Goal: Transaction & Acquisition: Purchase product/service

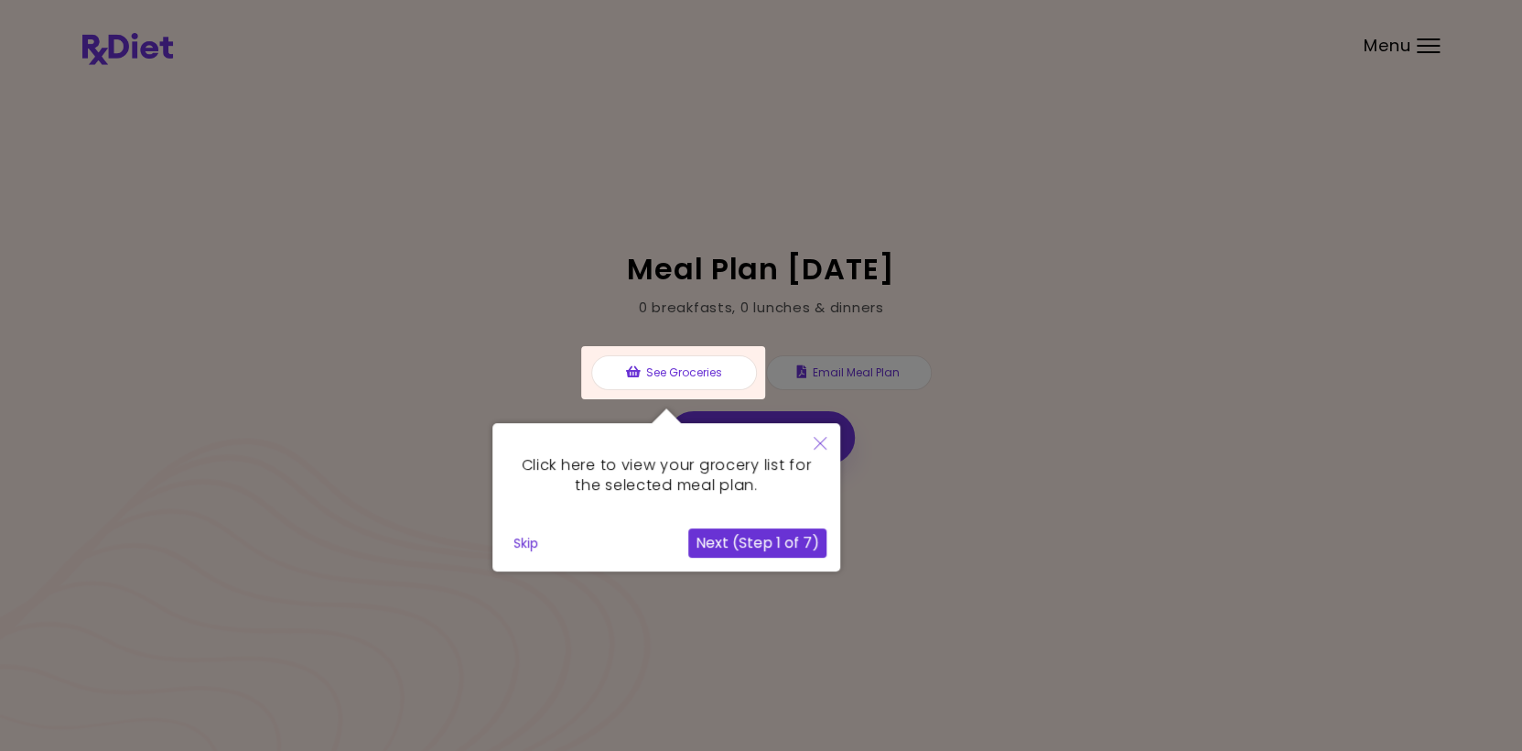
click at [755, 541] on button "Next (Step 1 of 7)" at bounding box center [757, 542] width 138 height 29
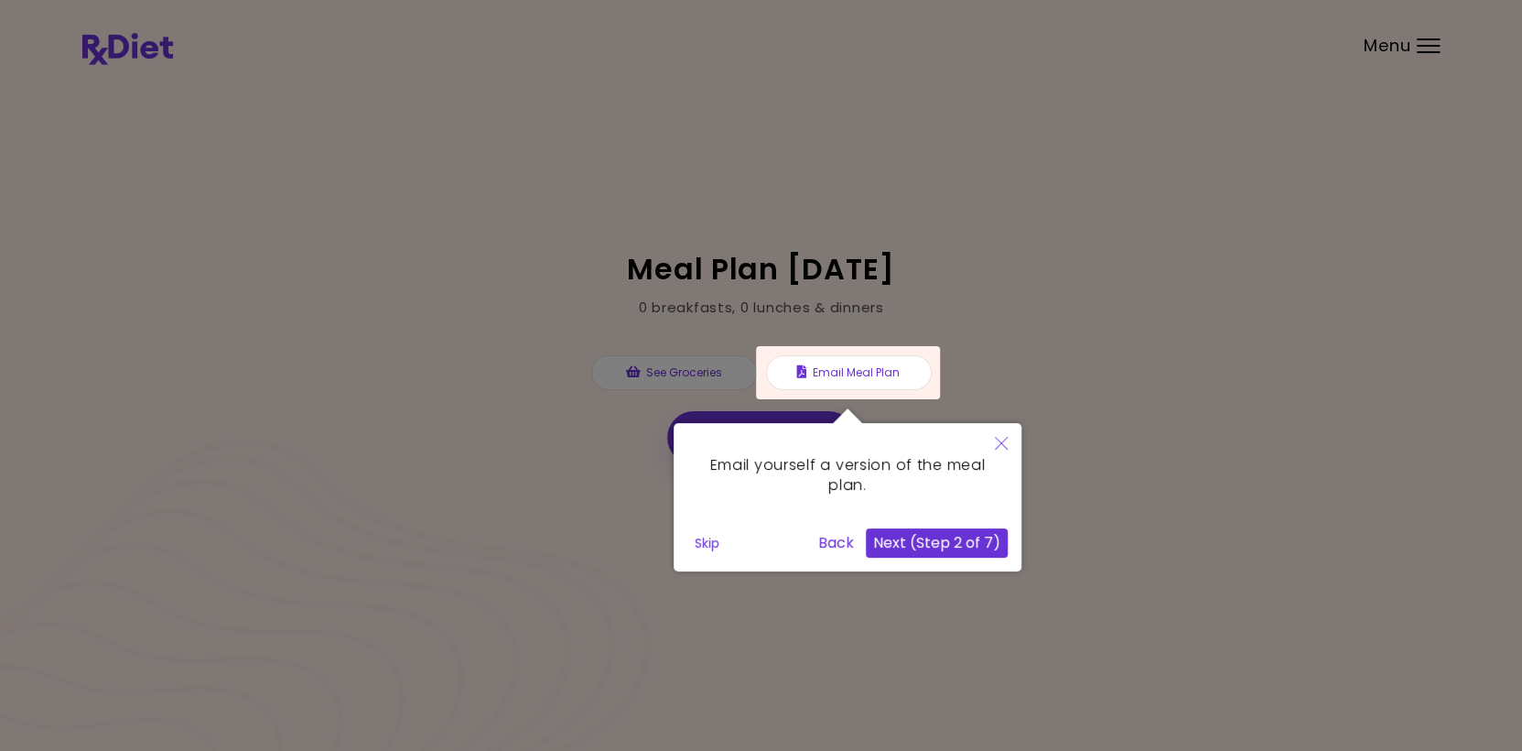
click at [839, 539] on button "Back" at bounding box center [836, 542] width 50 height 29
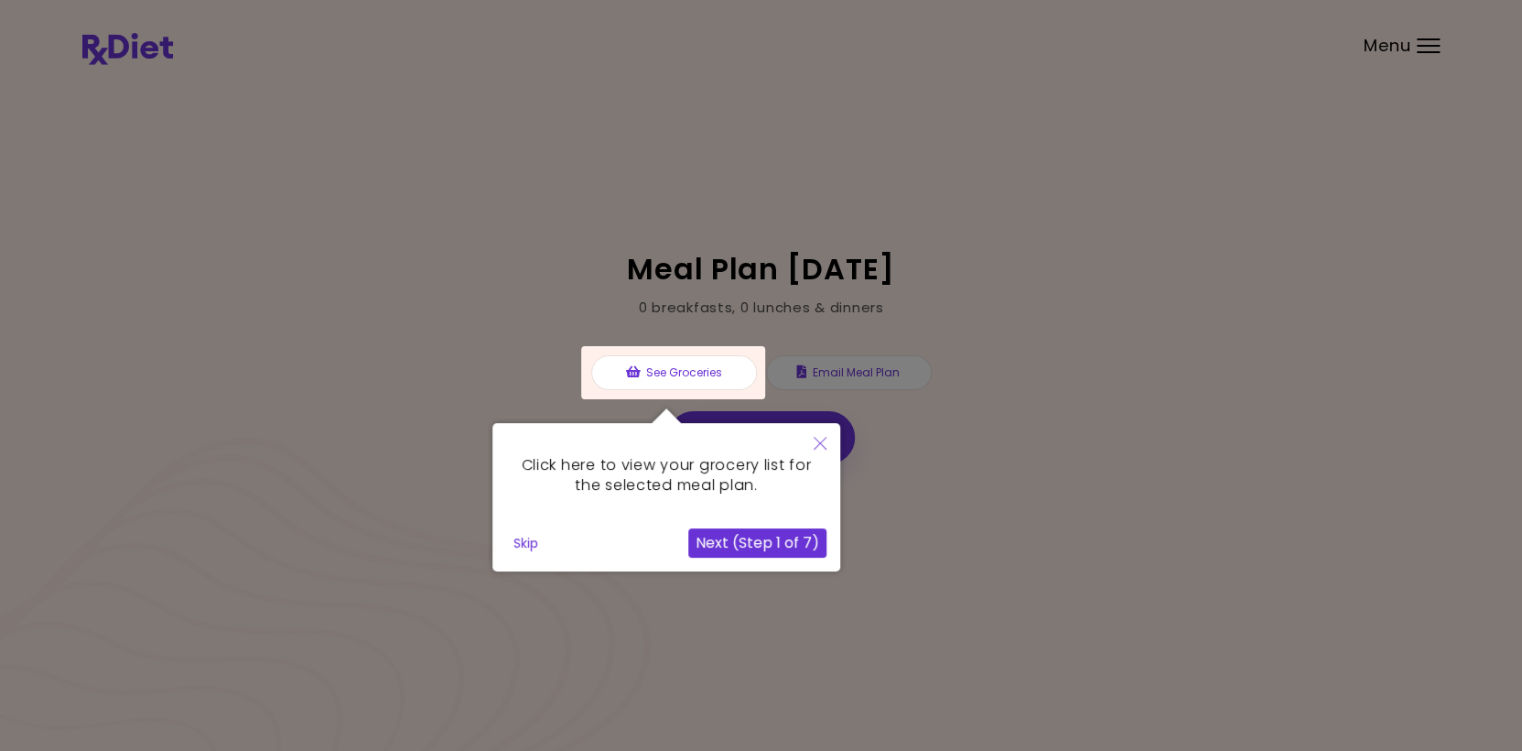
click at [817, 439] on icon "Close" at bounding box center [820, 443] width 13 height 13
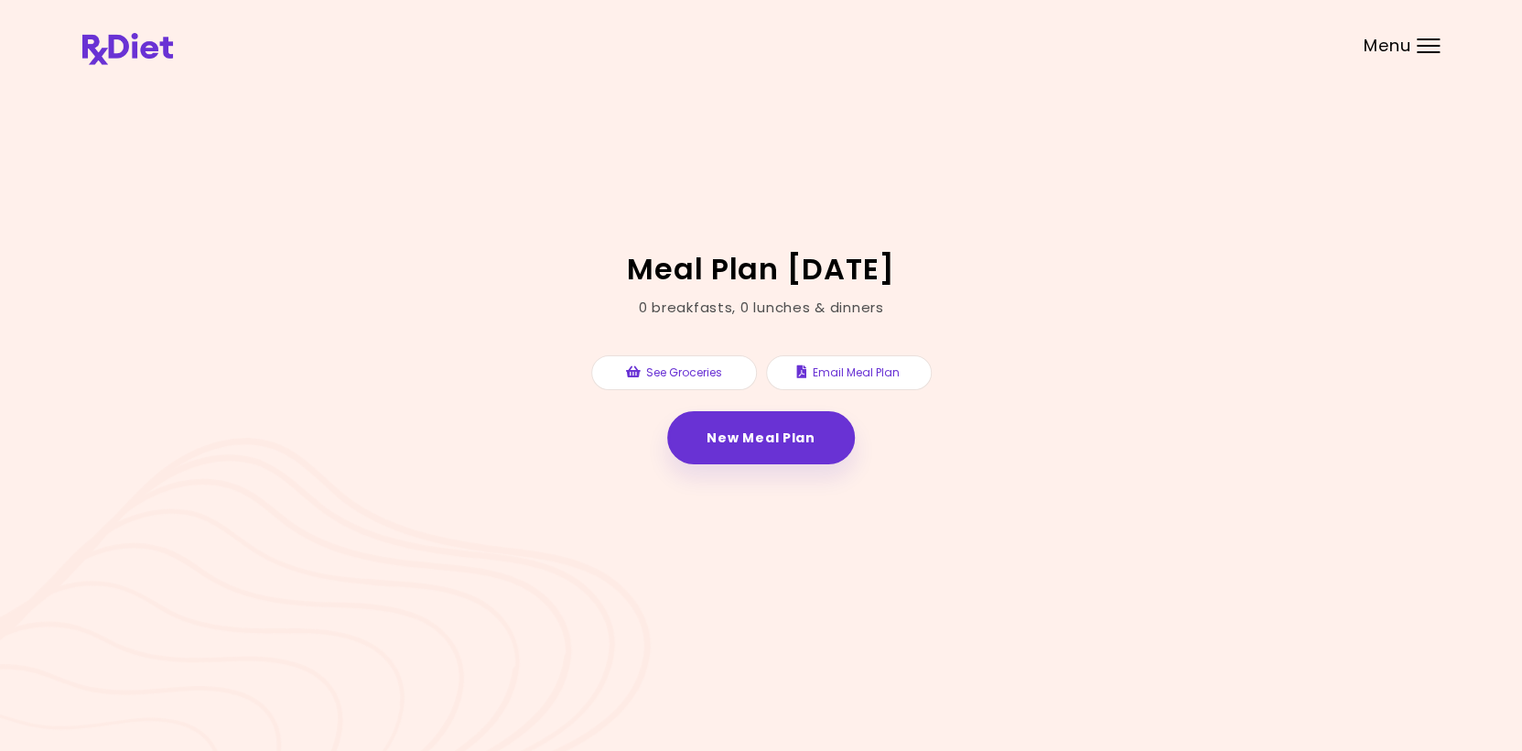
click at [1431, 42] on div "Menu" at bounding box center [1428, 45] width 23 height 15
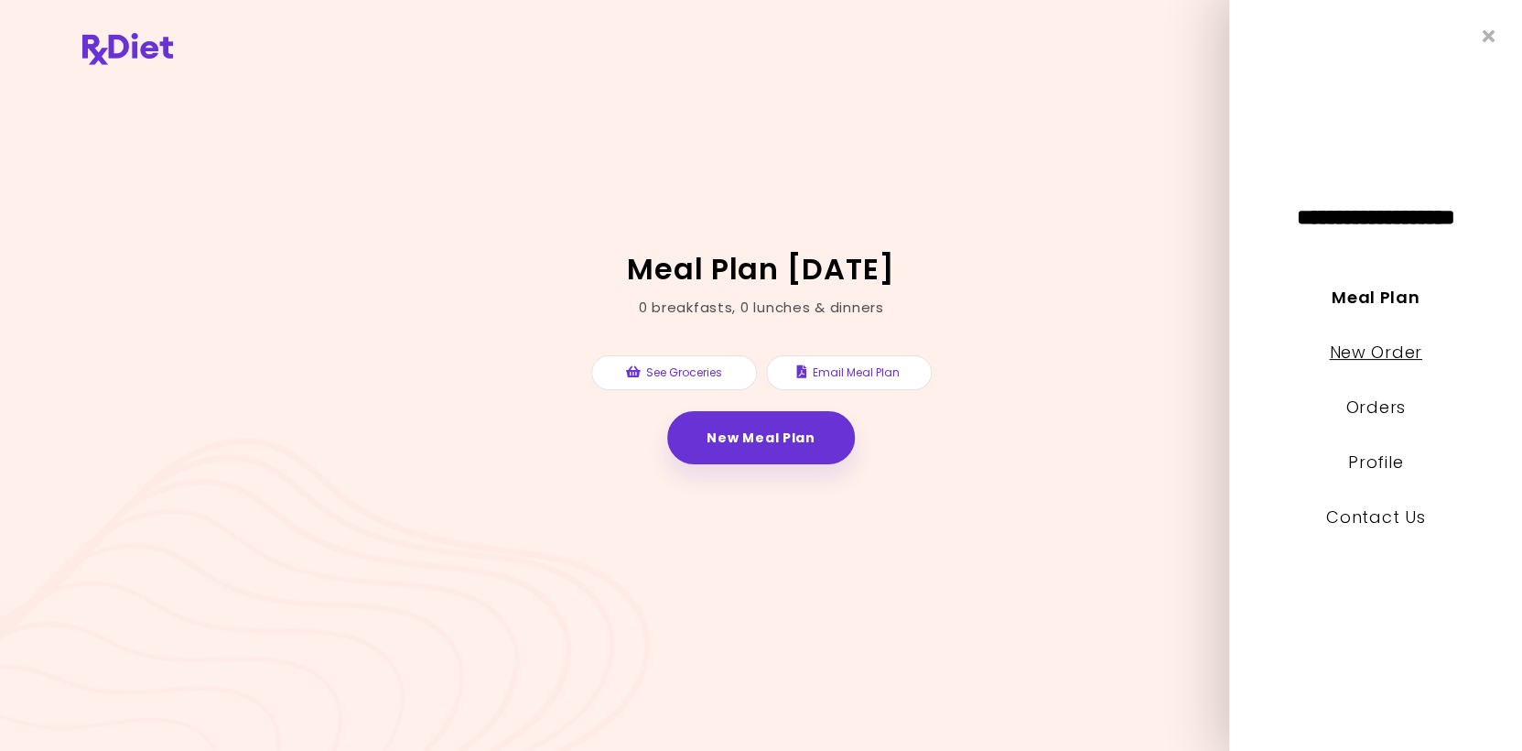
click at [1366, 351] on link "New Order" at bounding box center [1375, 351] width 92 height 23
select select "*"
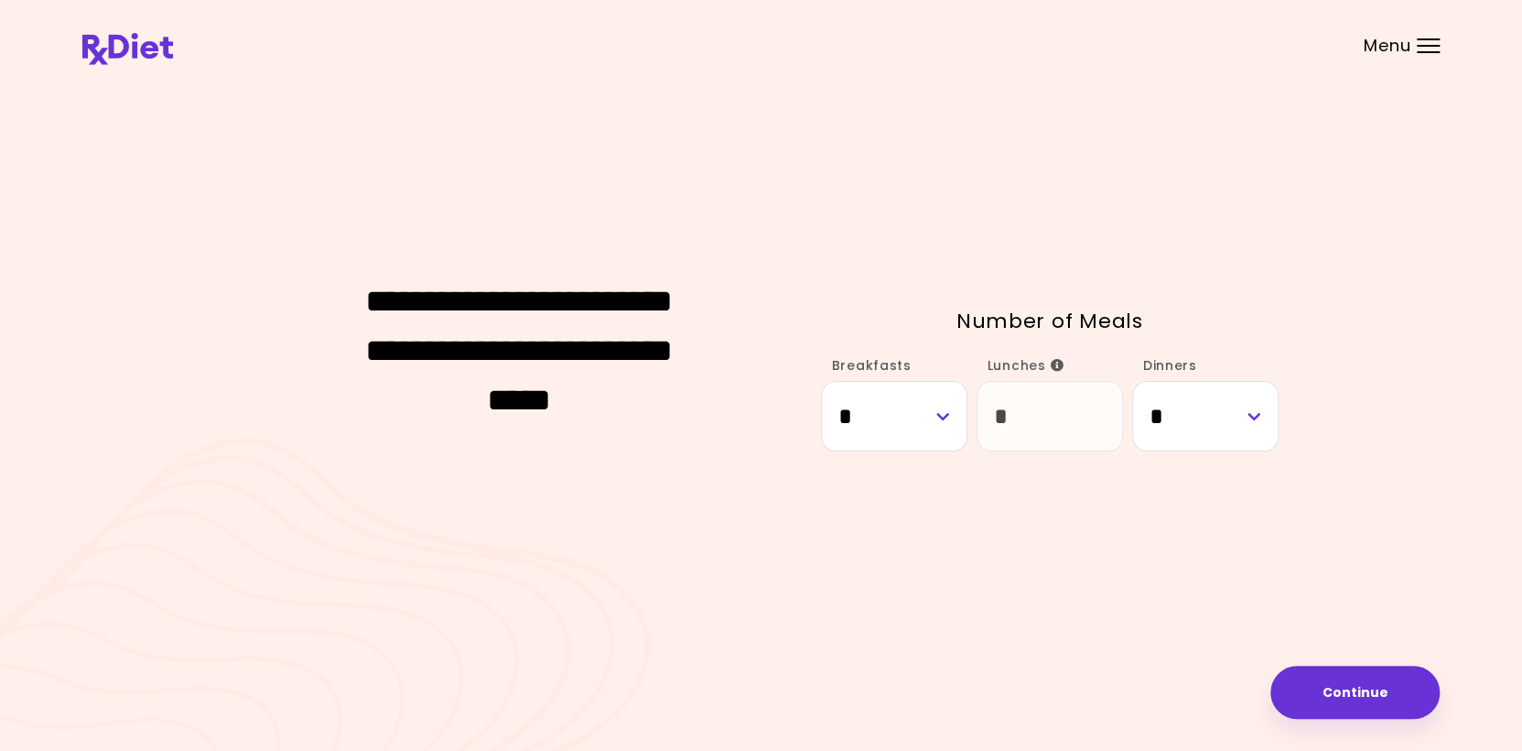
click at [1113, 582] on div "**********" at bounding box center [760, 375] width 1357 height 595
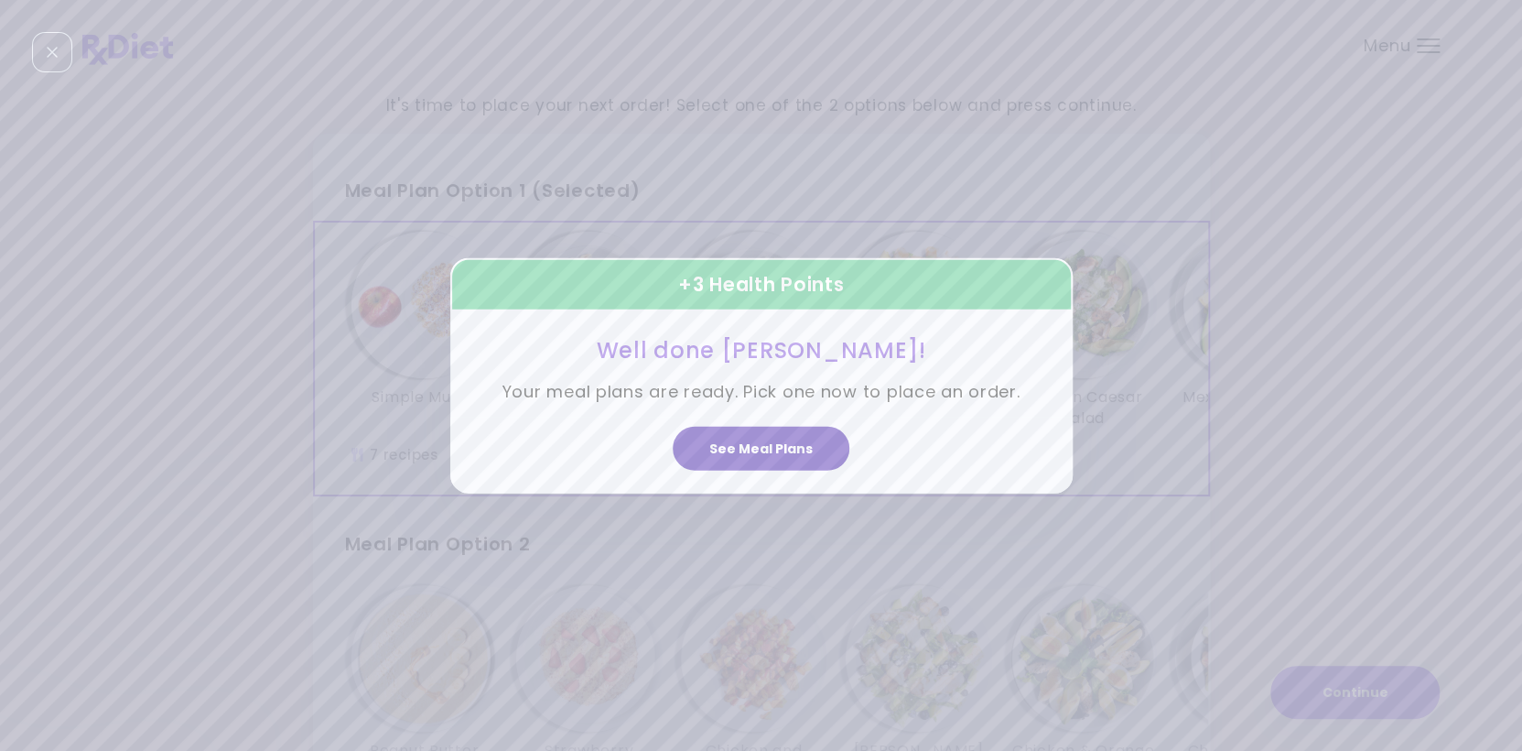
click at [753, 445] on button "See Meal Plans" at bounding box center [761, 448] width 177 height 44
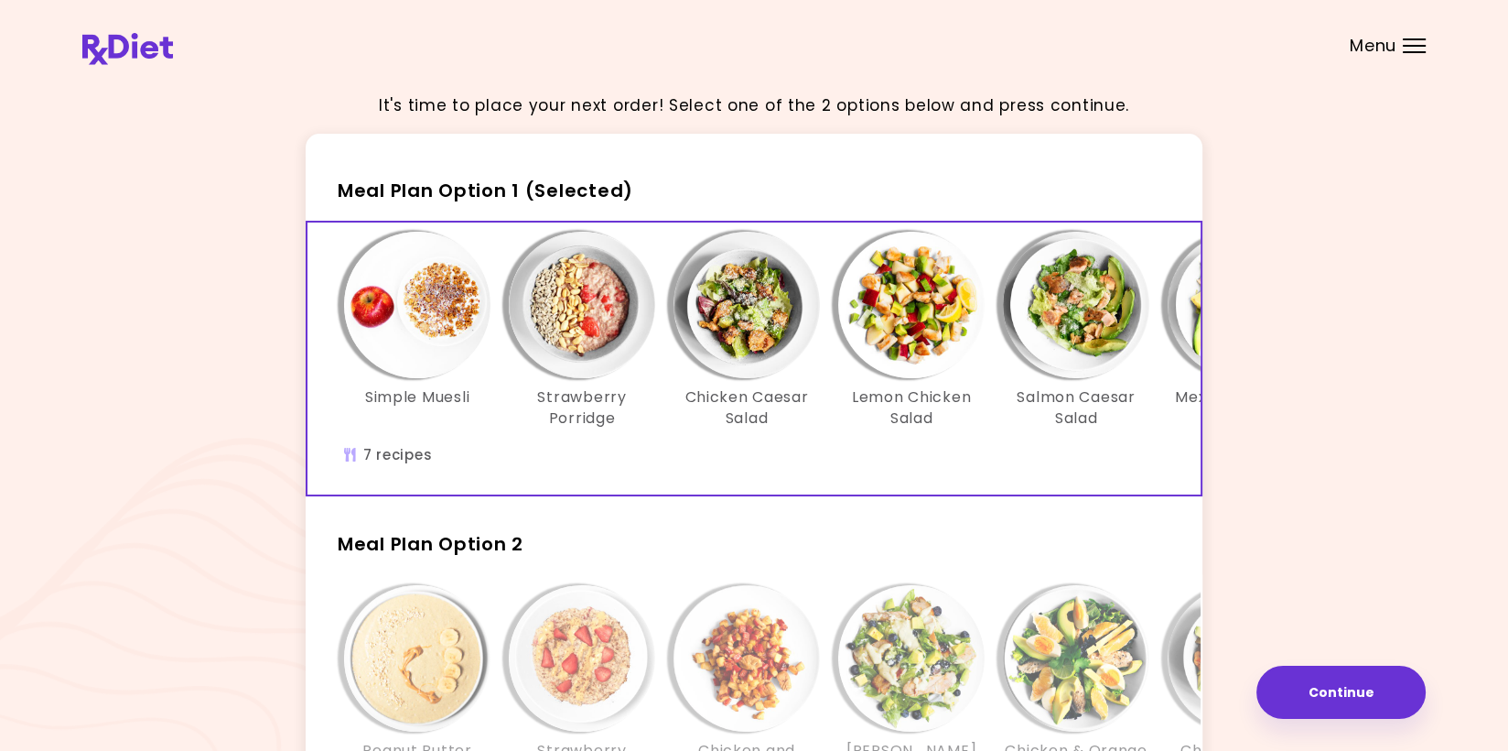
click at [913, 349] on img "Info - Lemon Chicken Salad - Meal Plan Option 1 (Selected)" at bounding box center [911, 305] width 146 height 146
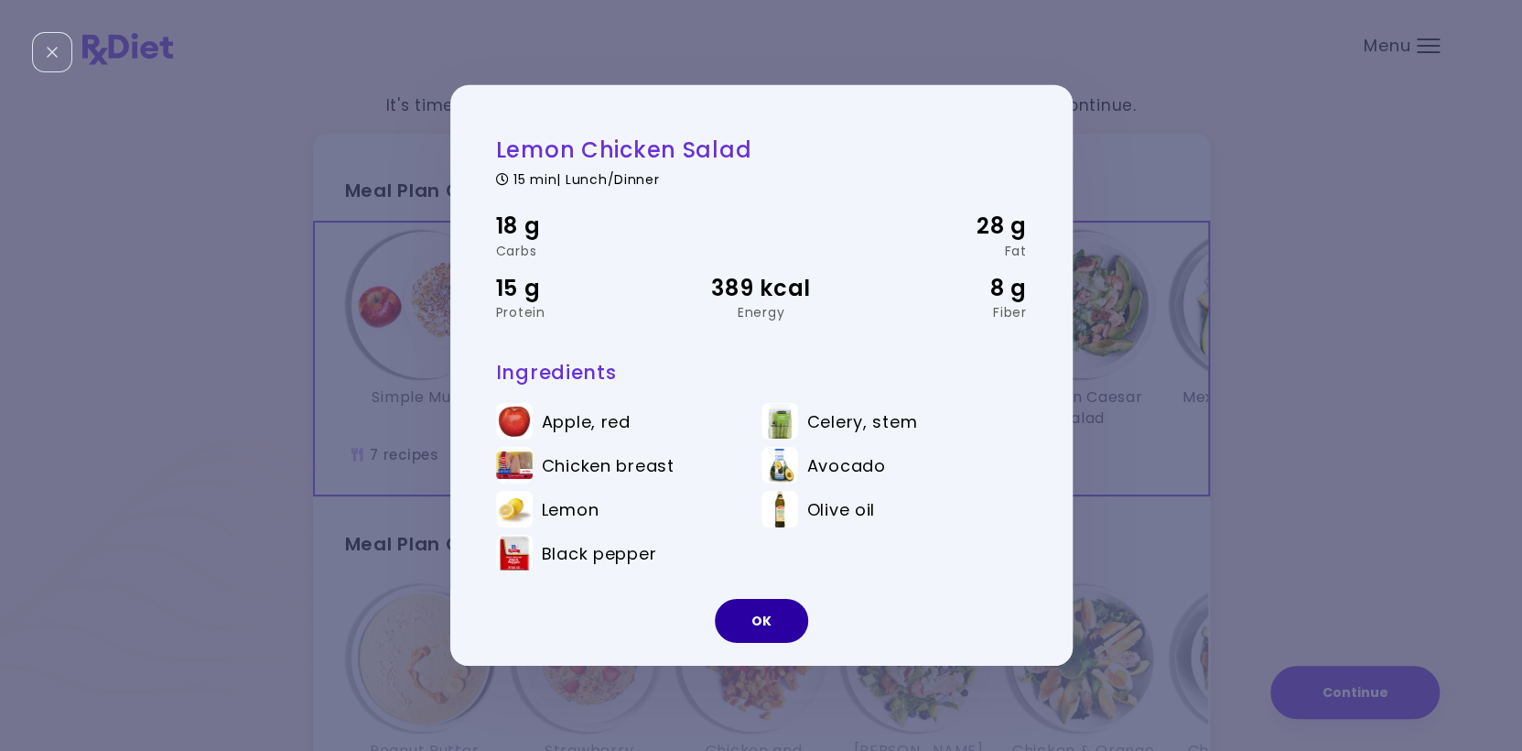
click at [777, 615] on button "OK" at bounding box center [761, 621] width 93 height 44
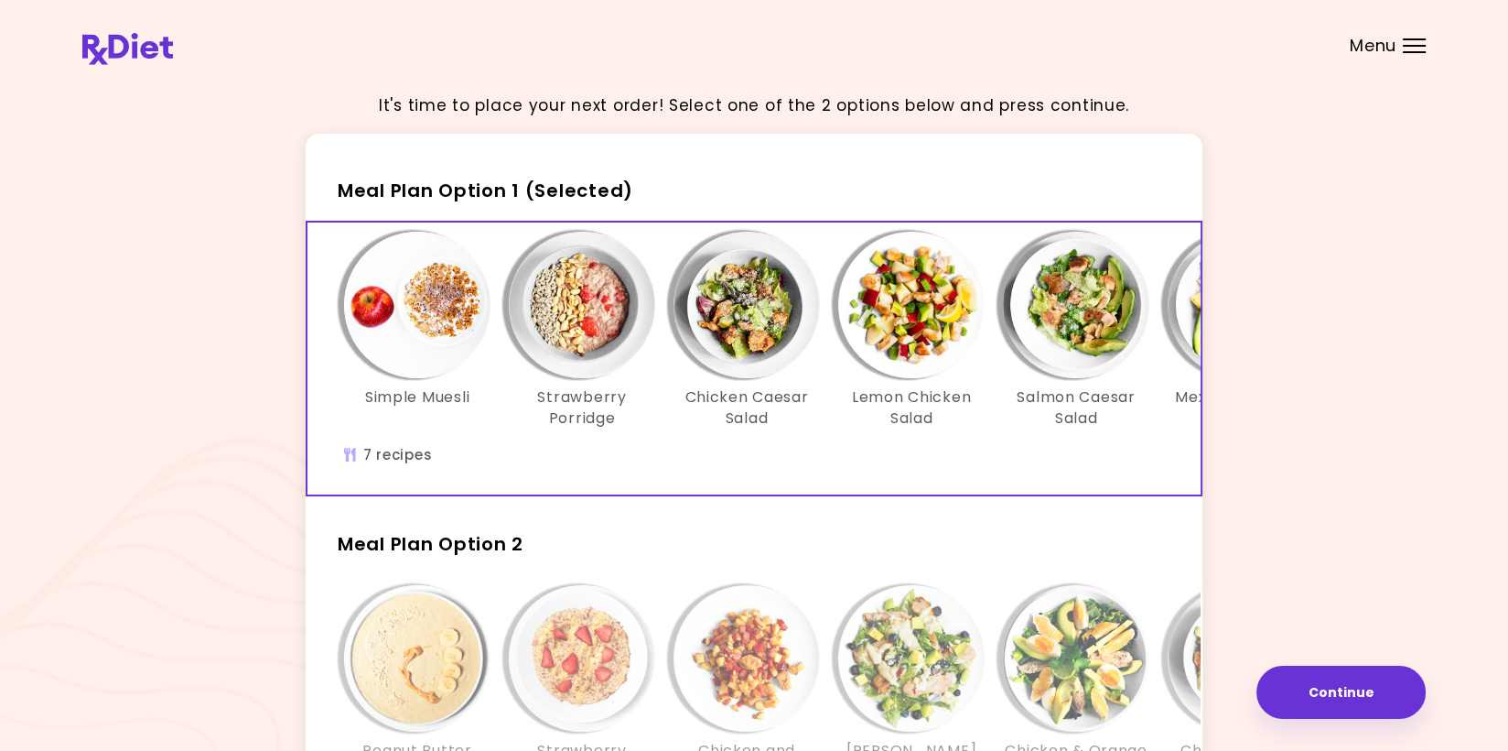
click at [737, 356] on img "Info - Chicken Caesar Salad - Meal Plan Option 1 (Selected)" at bounding box center [747, 305] width 146 height 146
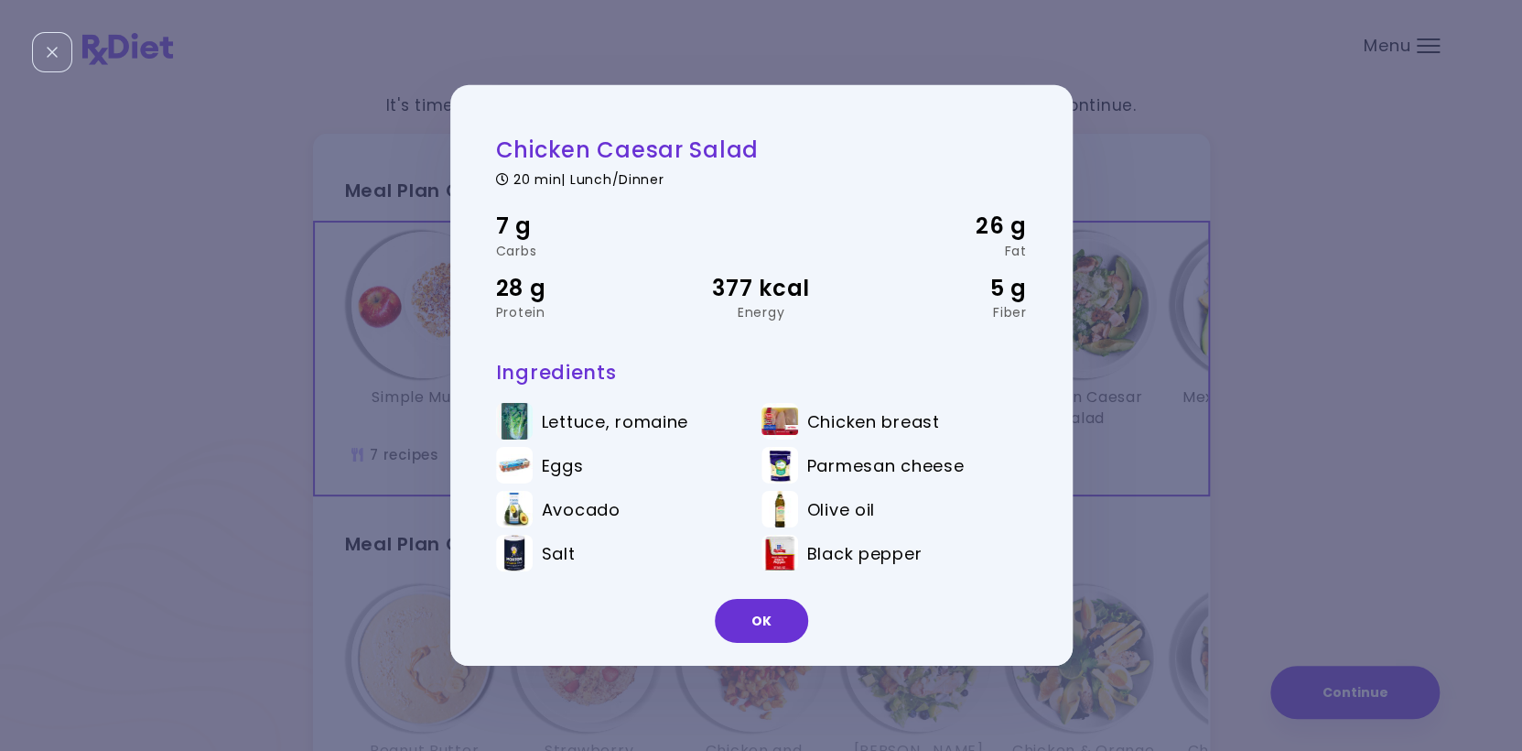
drag, startPoint x: 759, startPoint y: 610, endPoint x: 1157, endPoint y: 481, distance: 418.2
click at [761, 607] on button "OK" at bounding box center [761, 621] width 93 height 44
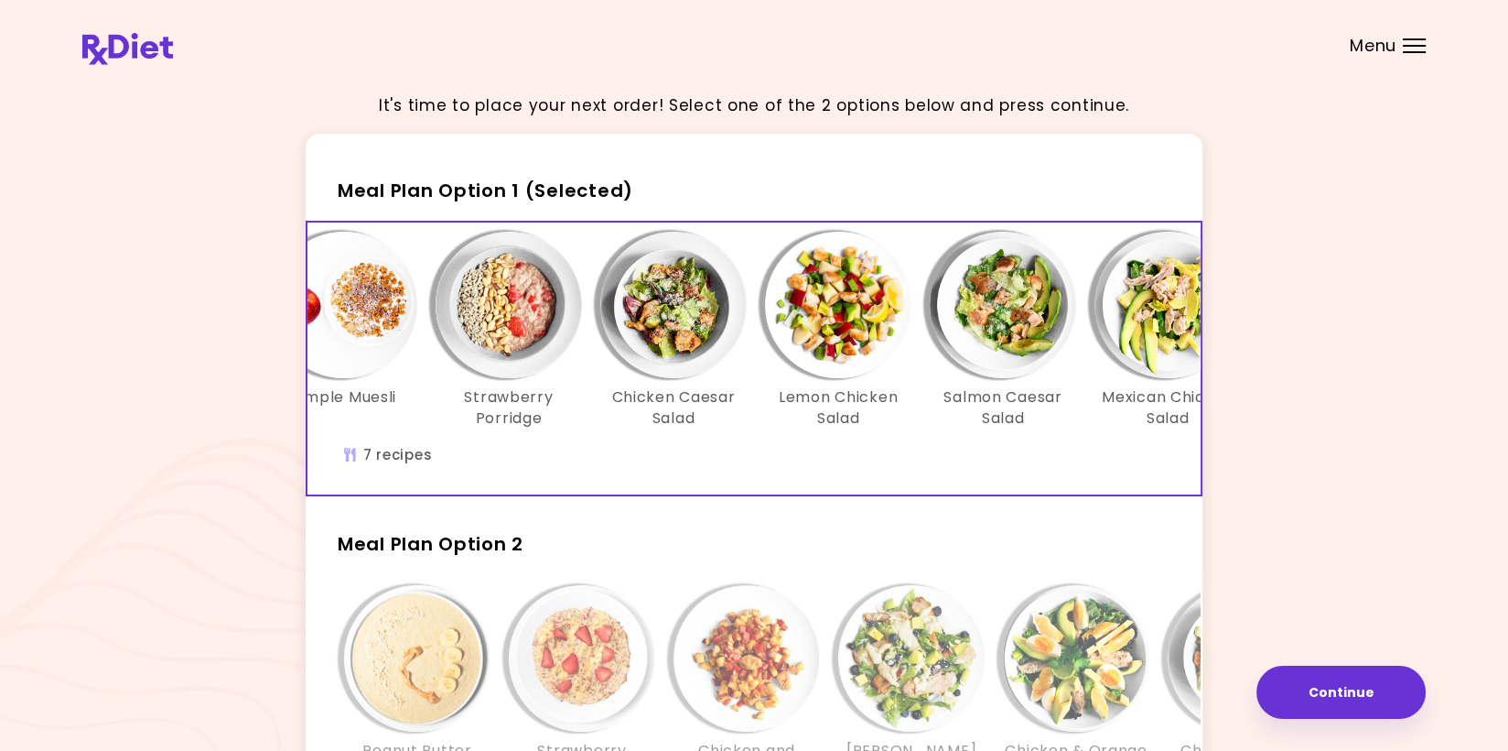
scroll to position [0, 110]
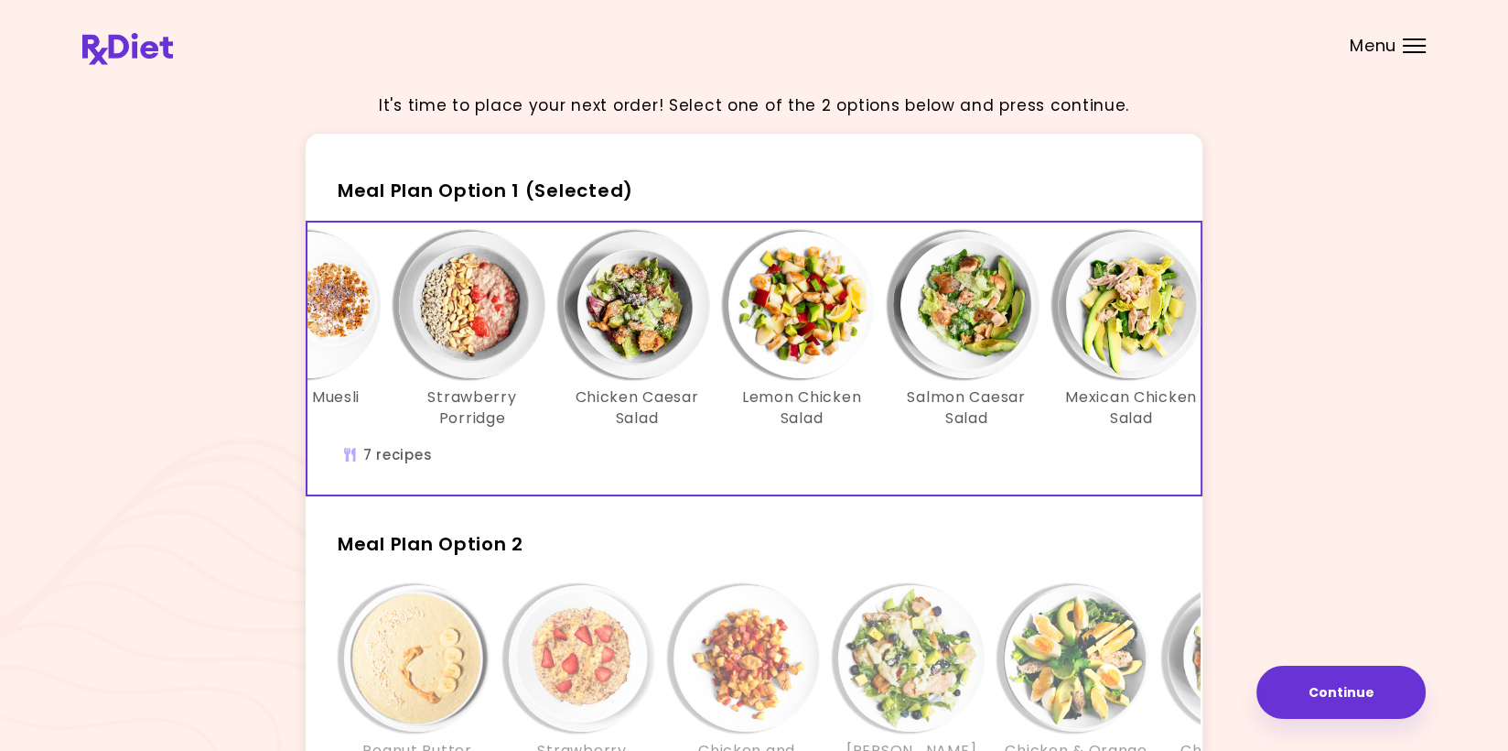
click at [980, 335] on img "Info - Salmon Caesar Salad - Meal Plan Option 1 (Selected)" at bounding box center [966, 305] width 146 height 146
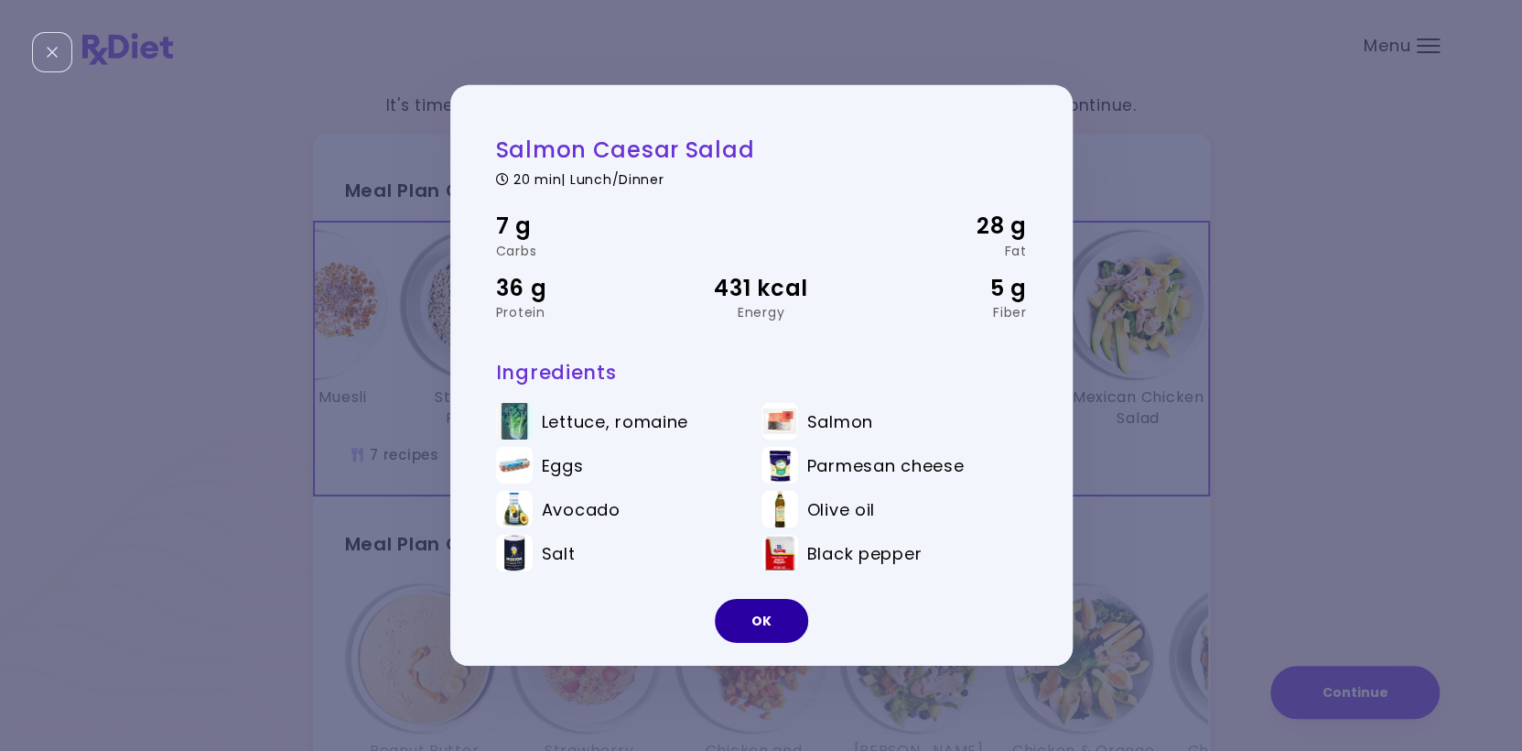
click at [770, 610] on button "OK" at bounding box center [761, 621] width 93 height 44
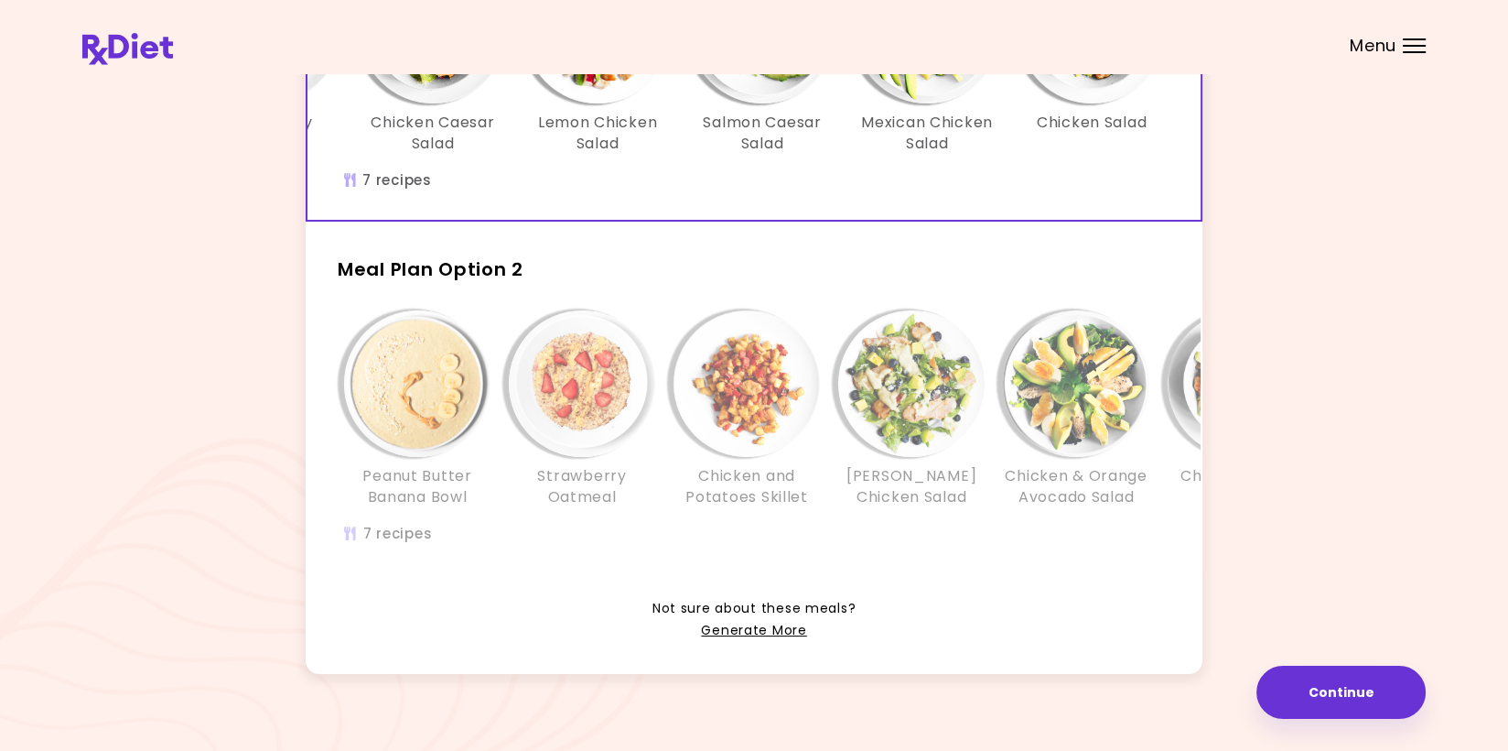
scroll to position [0, 0]
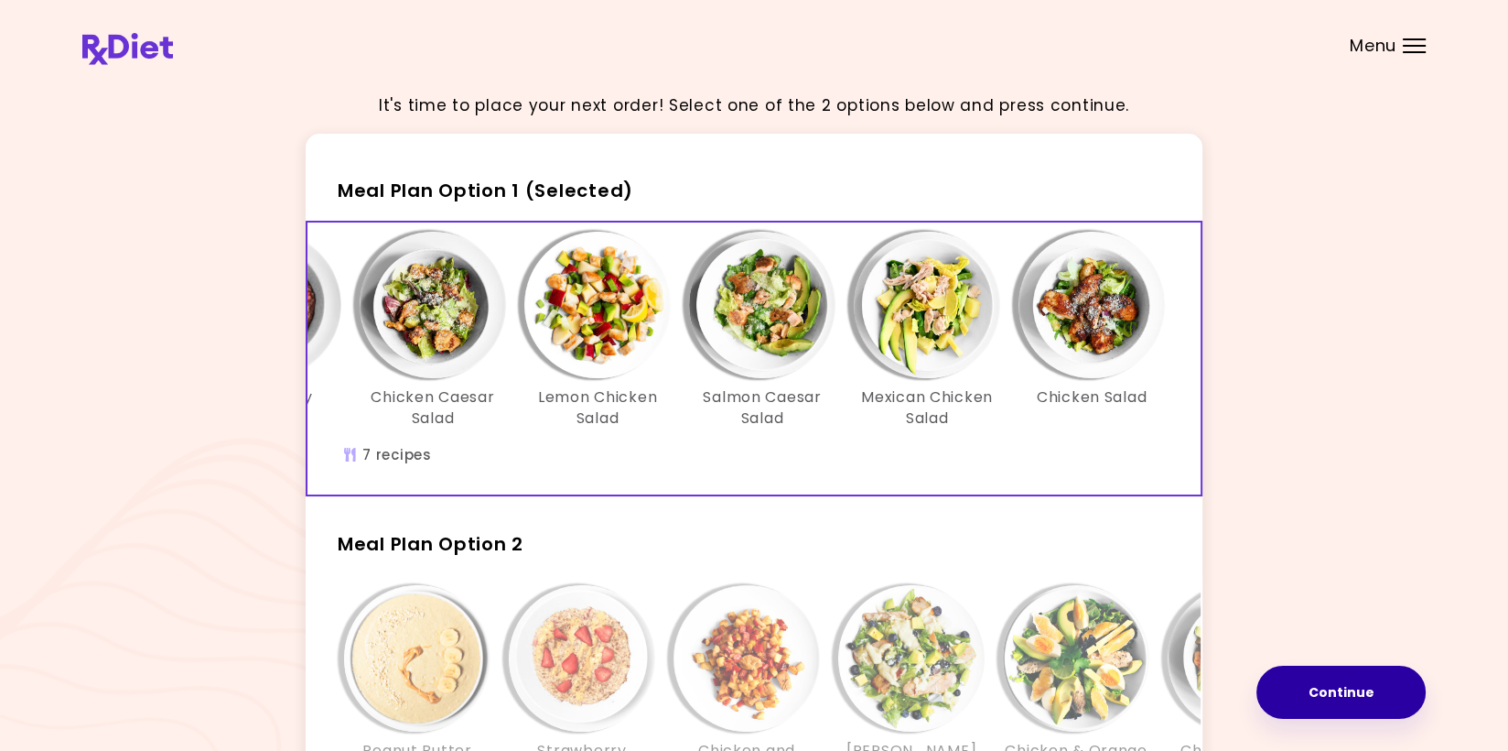
click at [1307, 683] on button "Continue" at bounding box center [1341, 691] width 169 height 53
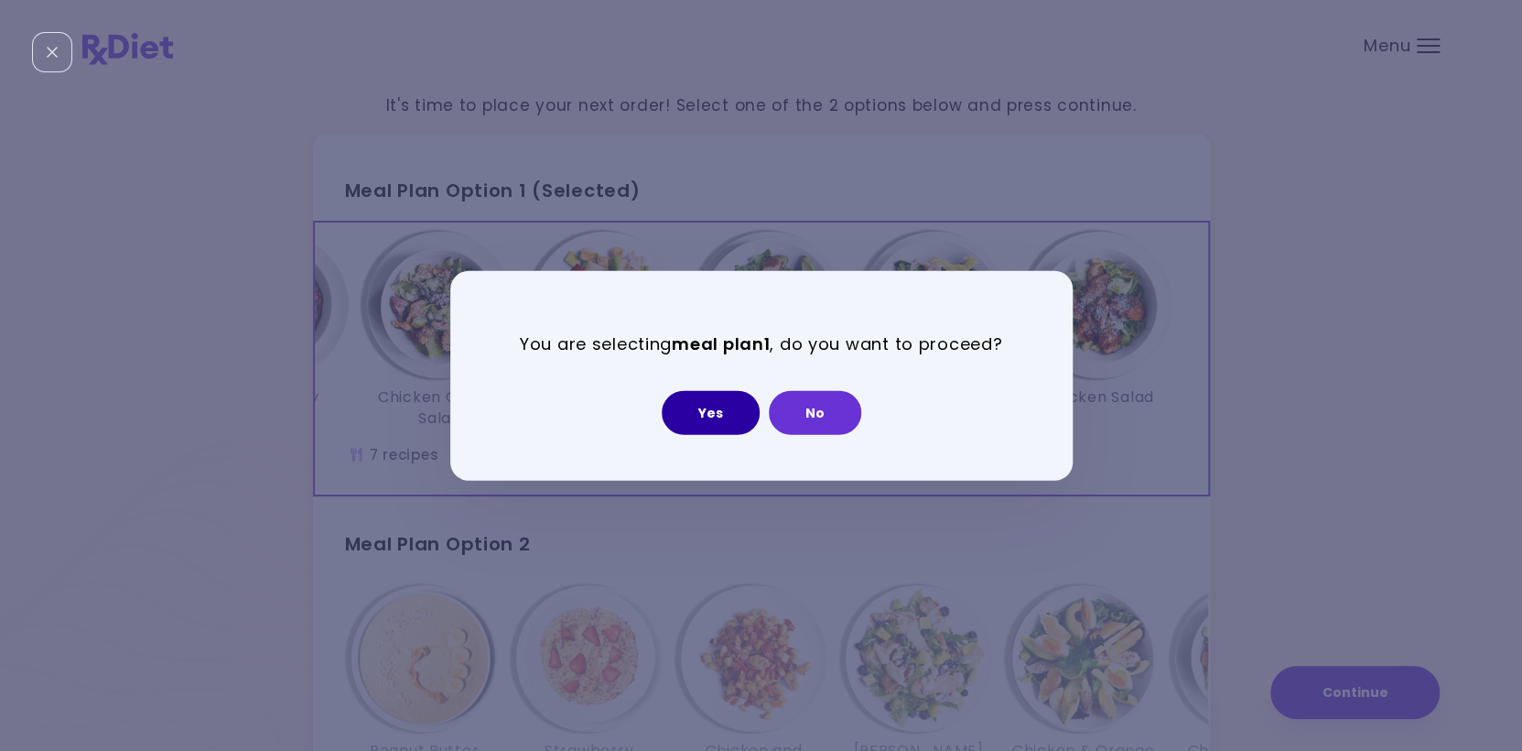
click at [698, 407] on button "Yes" at bounding box center [711, 412] width 98 height 44
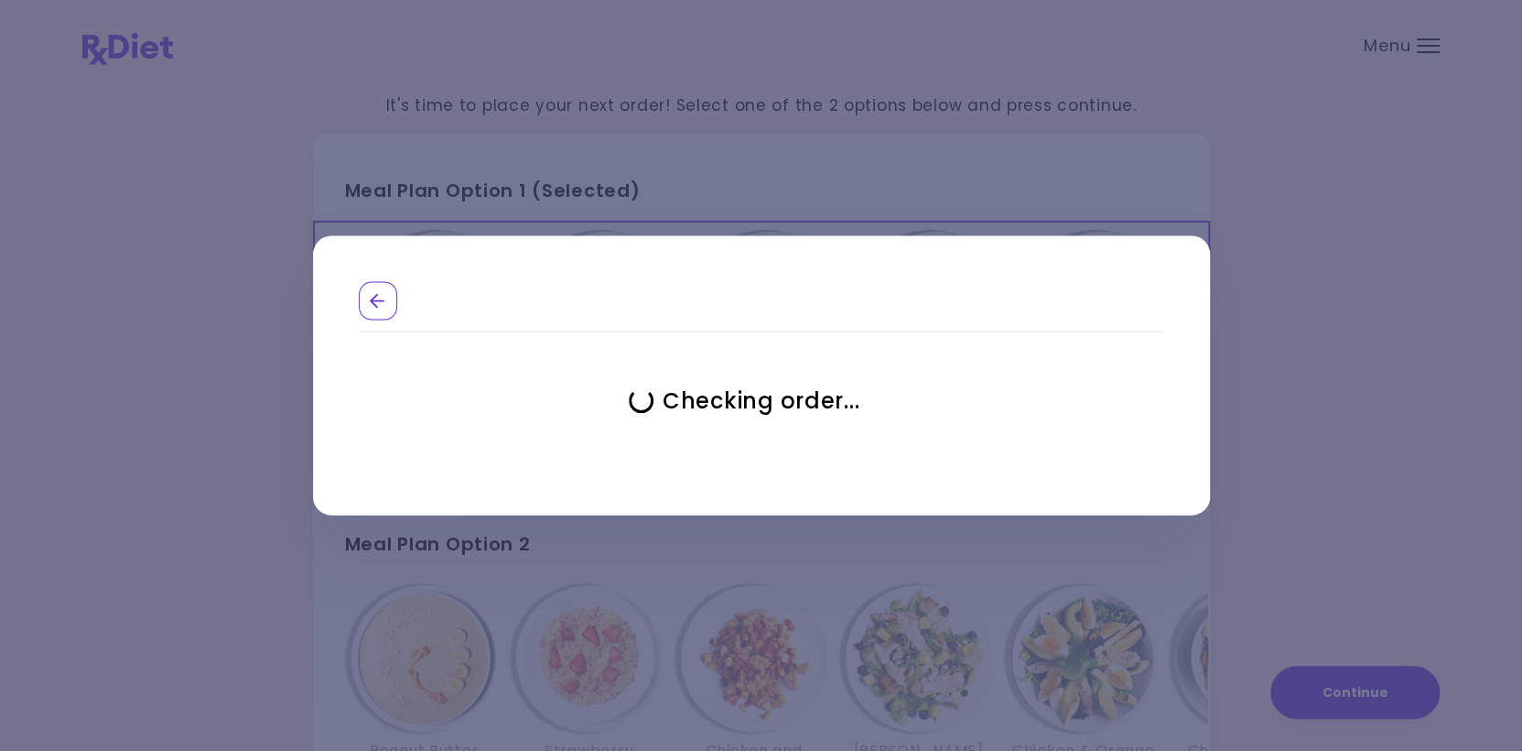
select select "**********"
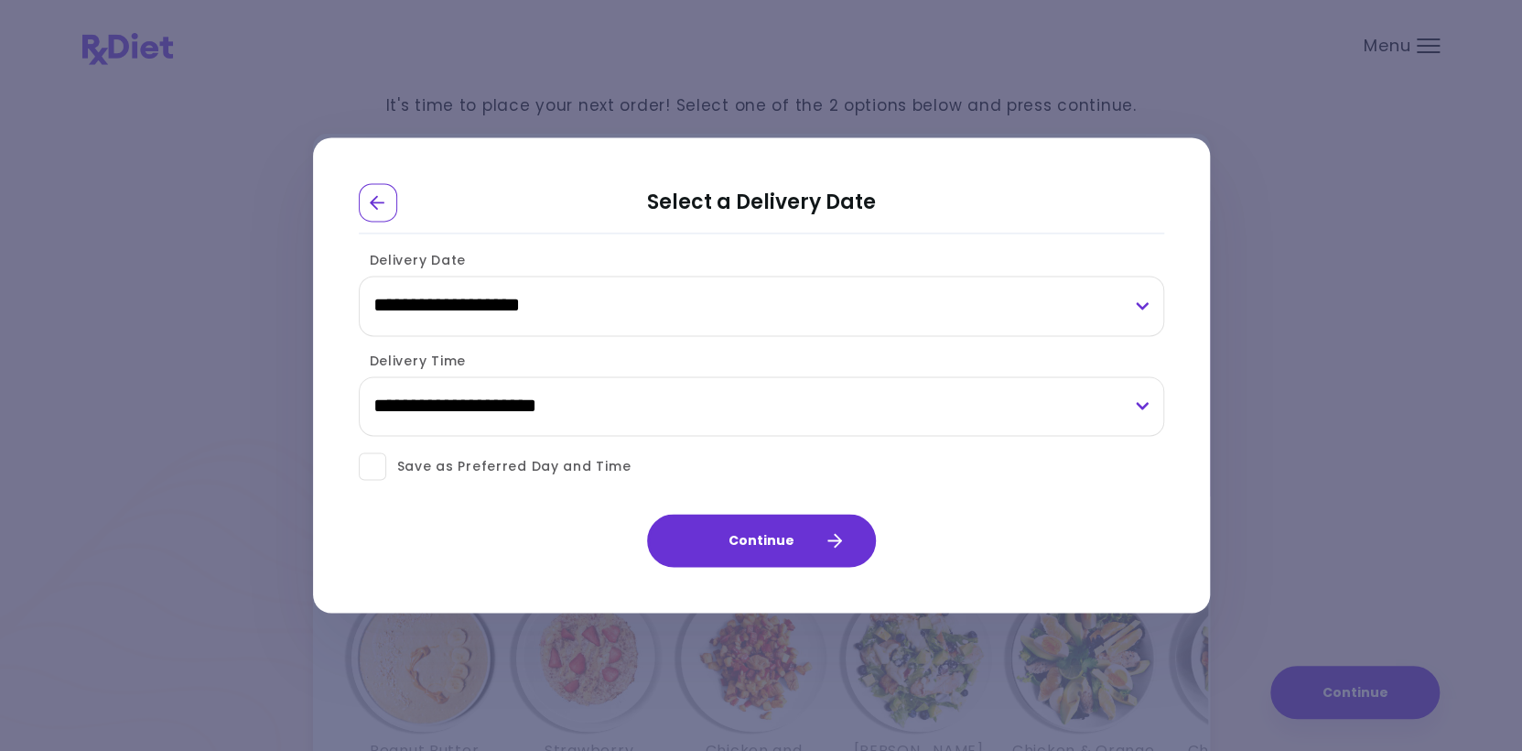
click at [373, 466] on span at bounding box center [372, 466] width 27 height 27
click at [783, 537] on button "Continue" at bounding box center [761, 540] width 229 height 53
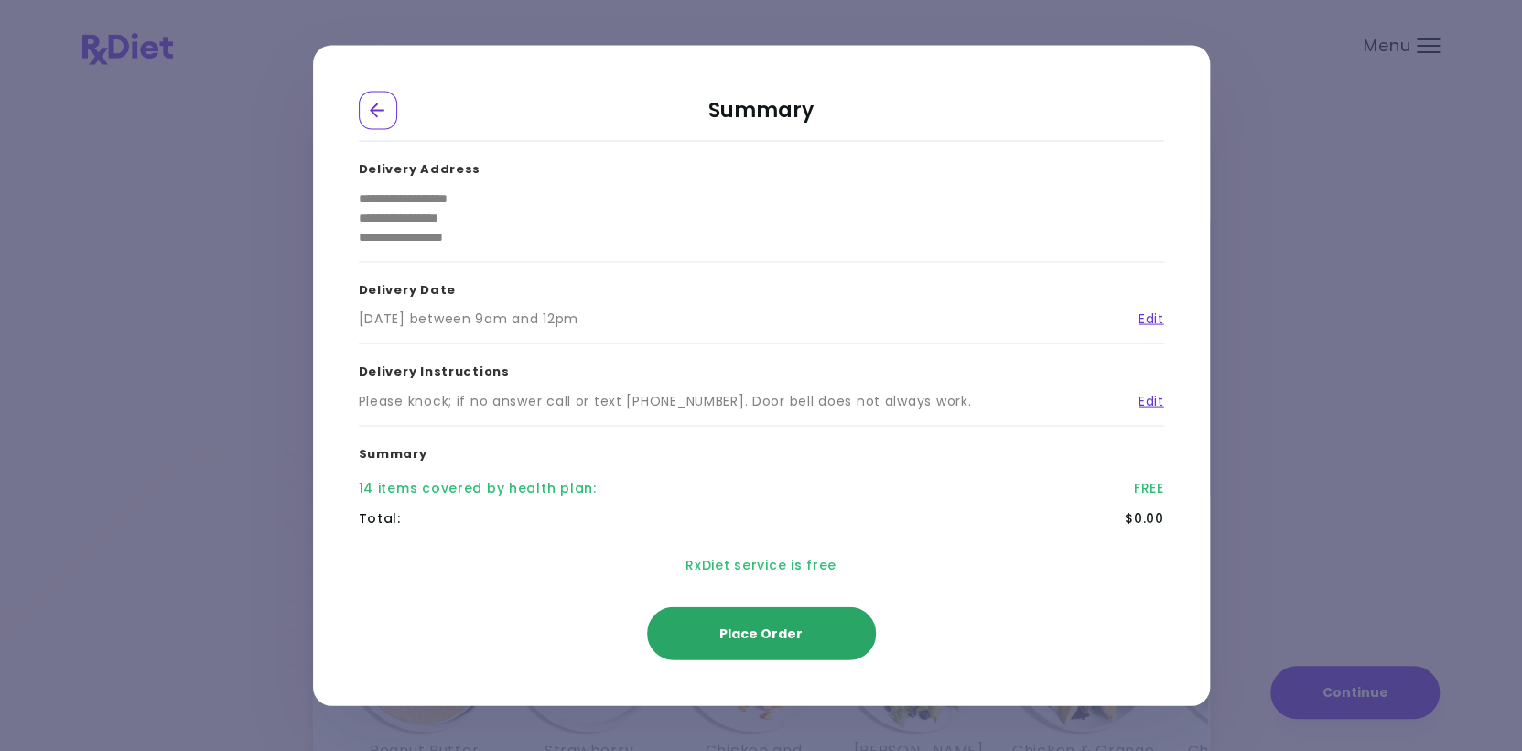
click at [779, 628] on span "Place Order" at bounding box center [760, 633] width 83 height 18
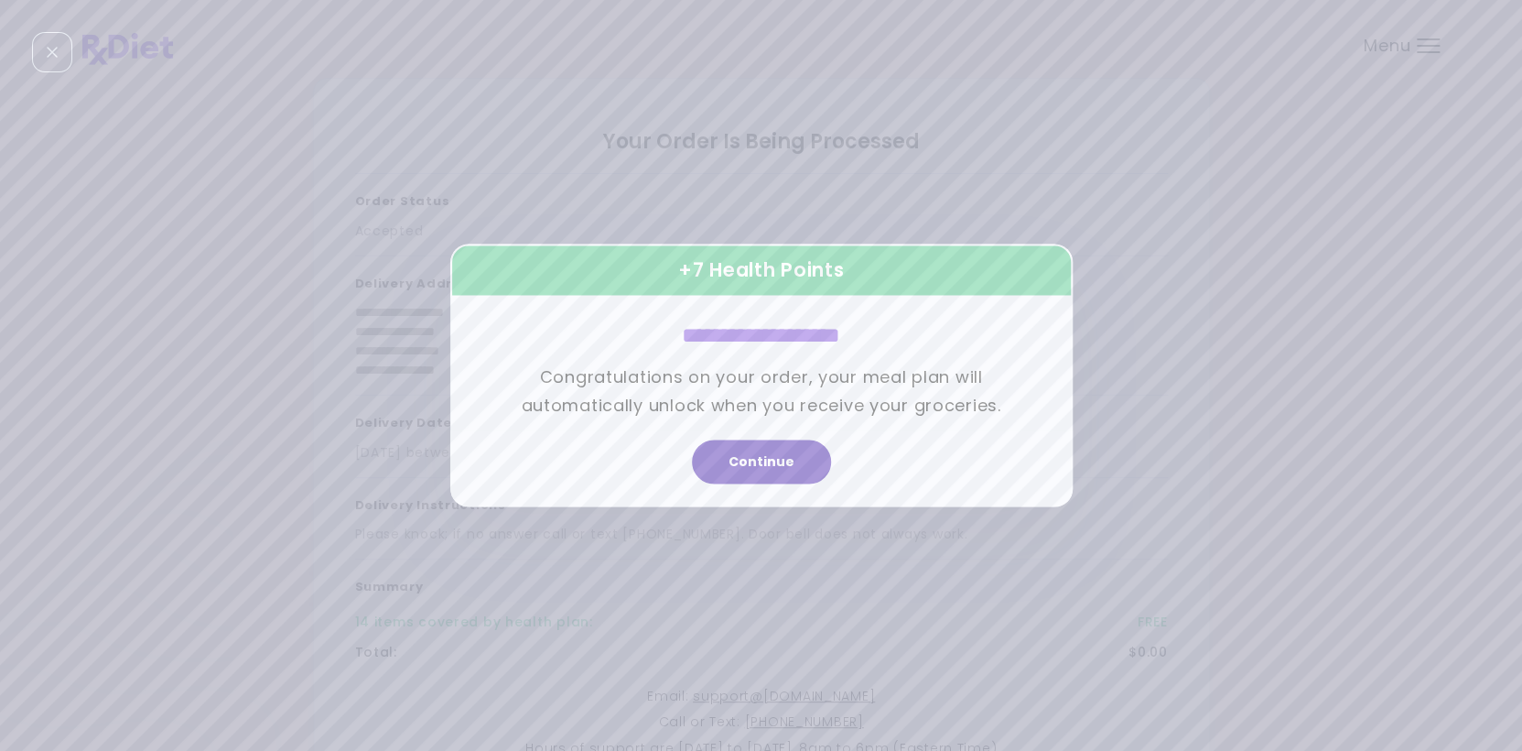
click at [755, 459] on button "Continue" at bounding box center [761, 462] width 139 height 44
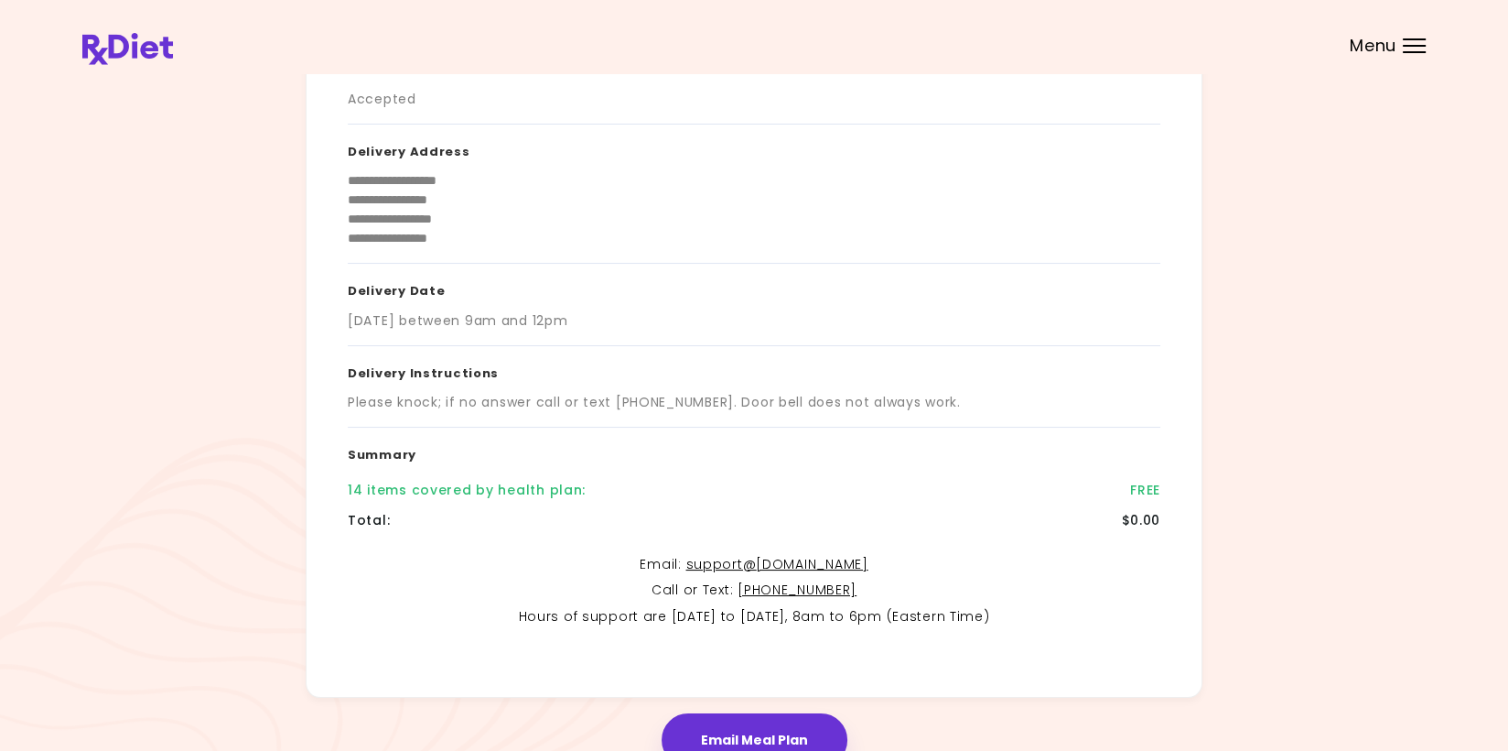
scroll to position [223, 0]
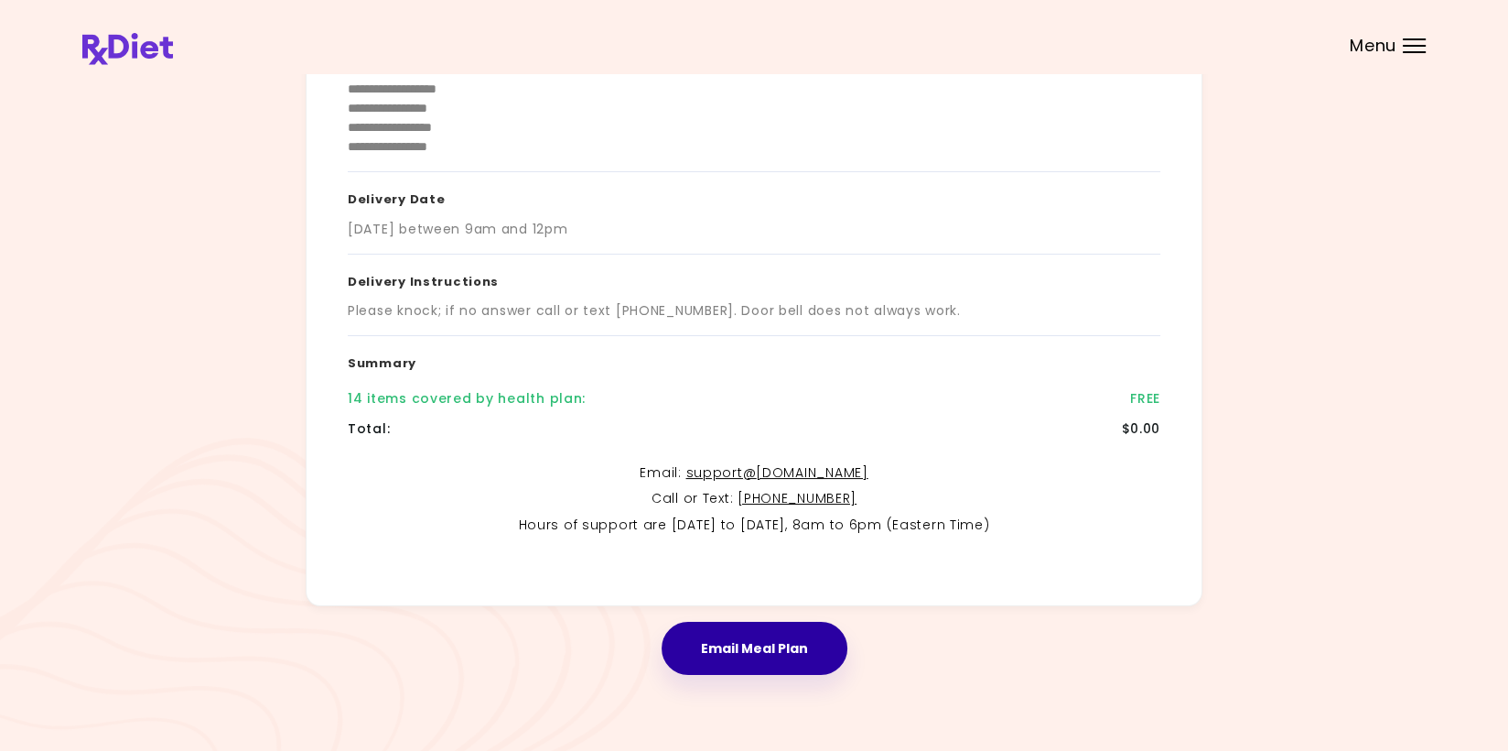
click at [754, 644] on button "Email Meal Plan" at bounding box center [755, 647] width 186 height 53
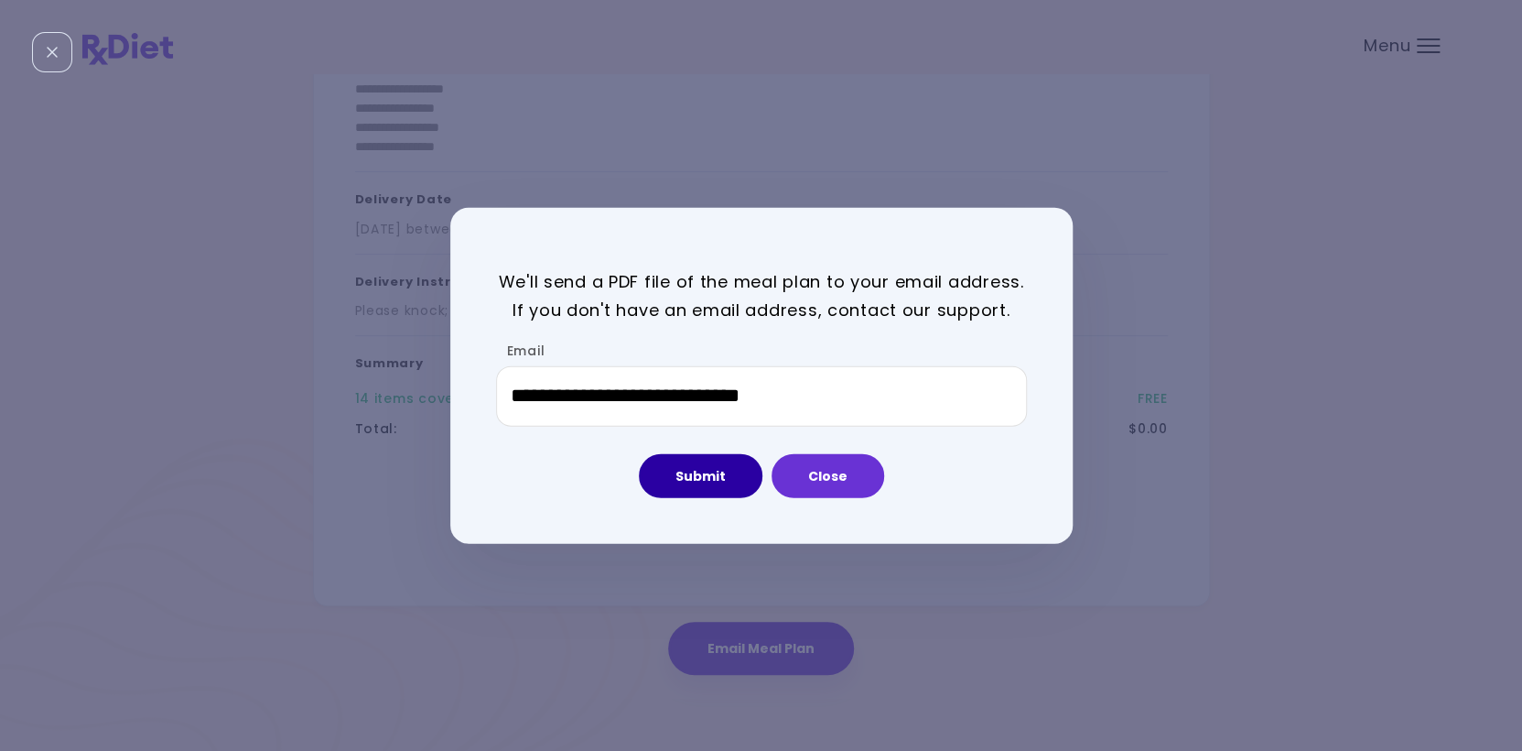
click at [692, 471] on button "Submit" at bounding box center [701, 475] width 124 height 44
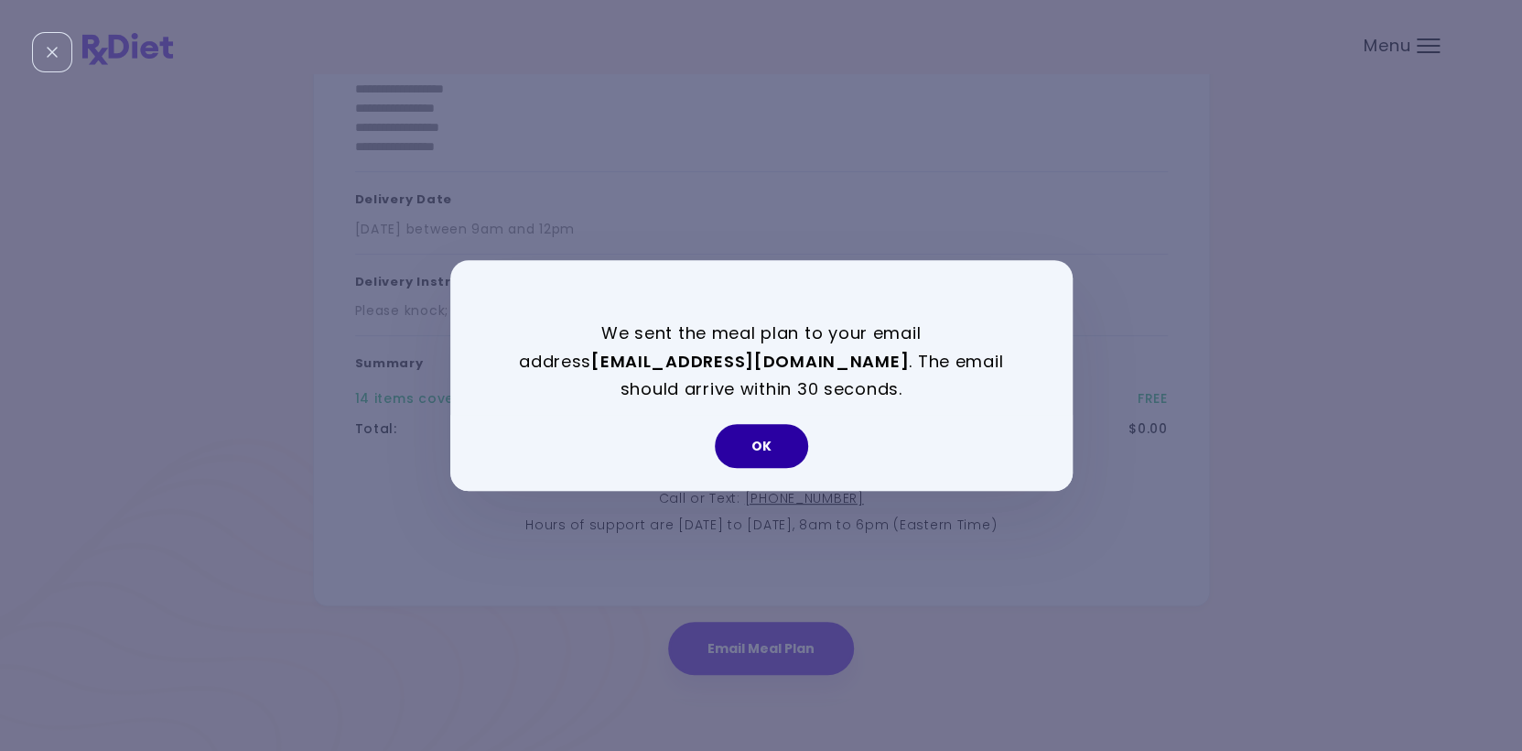
click at [747, 443] on button "OK" at bounding box center [761, 446] width 93 height 44
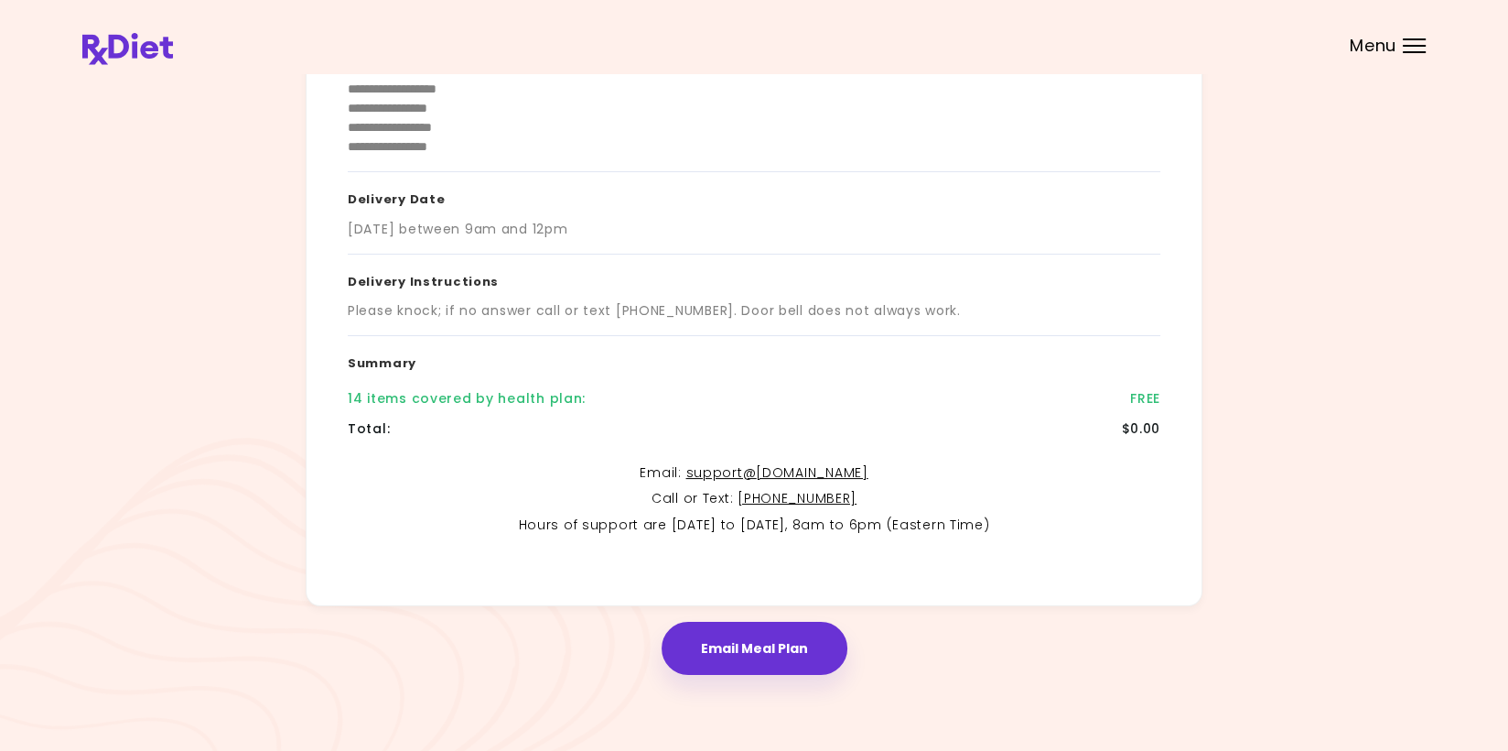
click at [1417, 51] on div at bounding box center [1414, 52] width 23 height 2
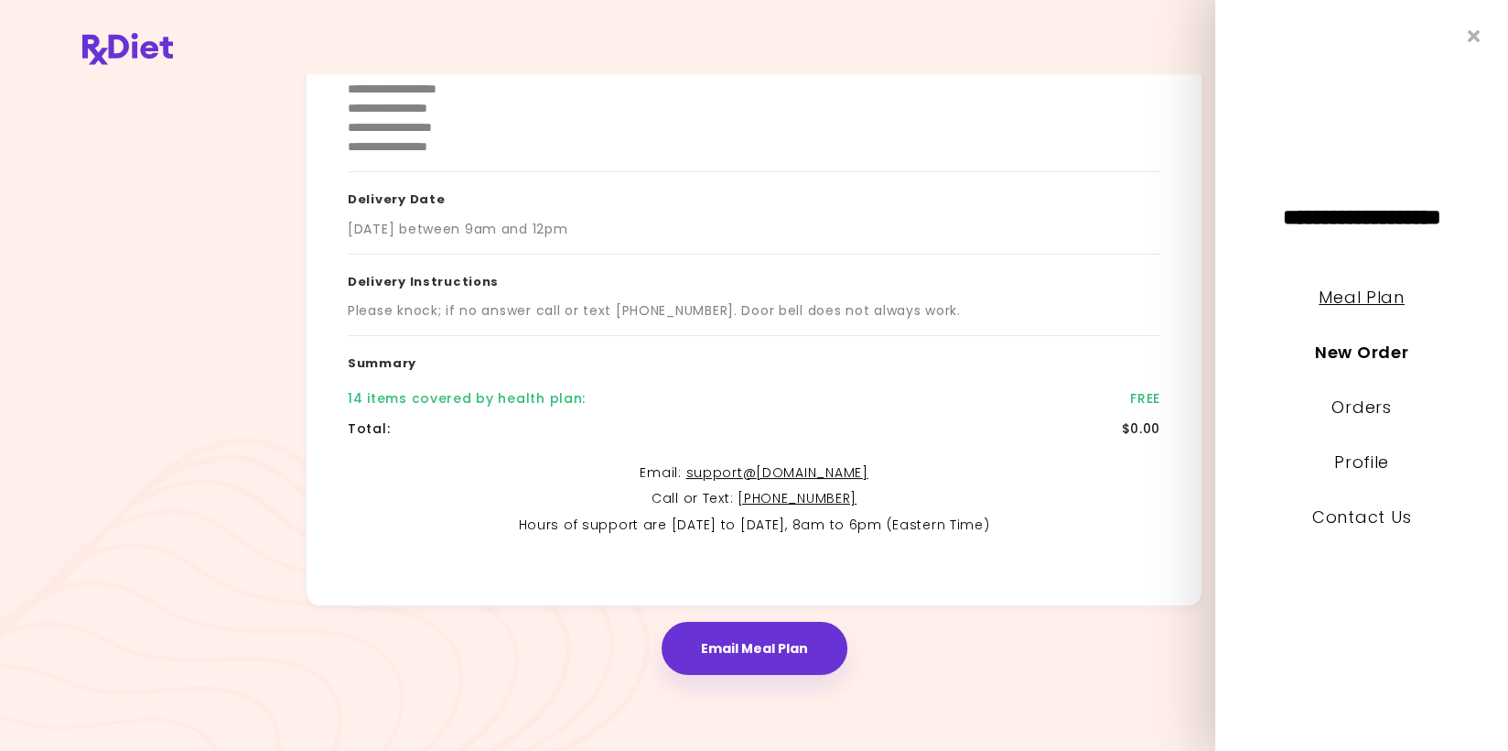
click at [1346, 298] on link "Meal Plan" at bounding box center [1361, 297] width 85 height 23
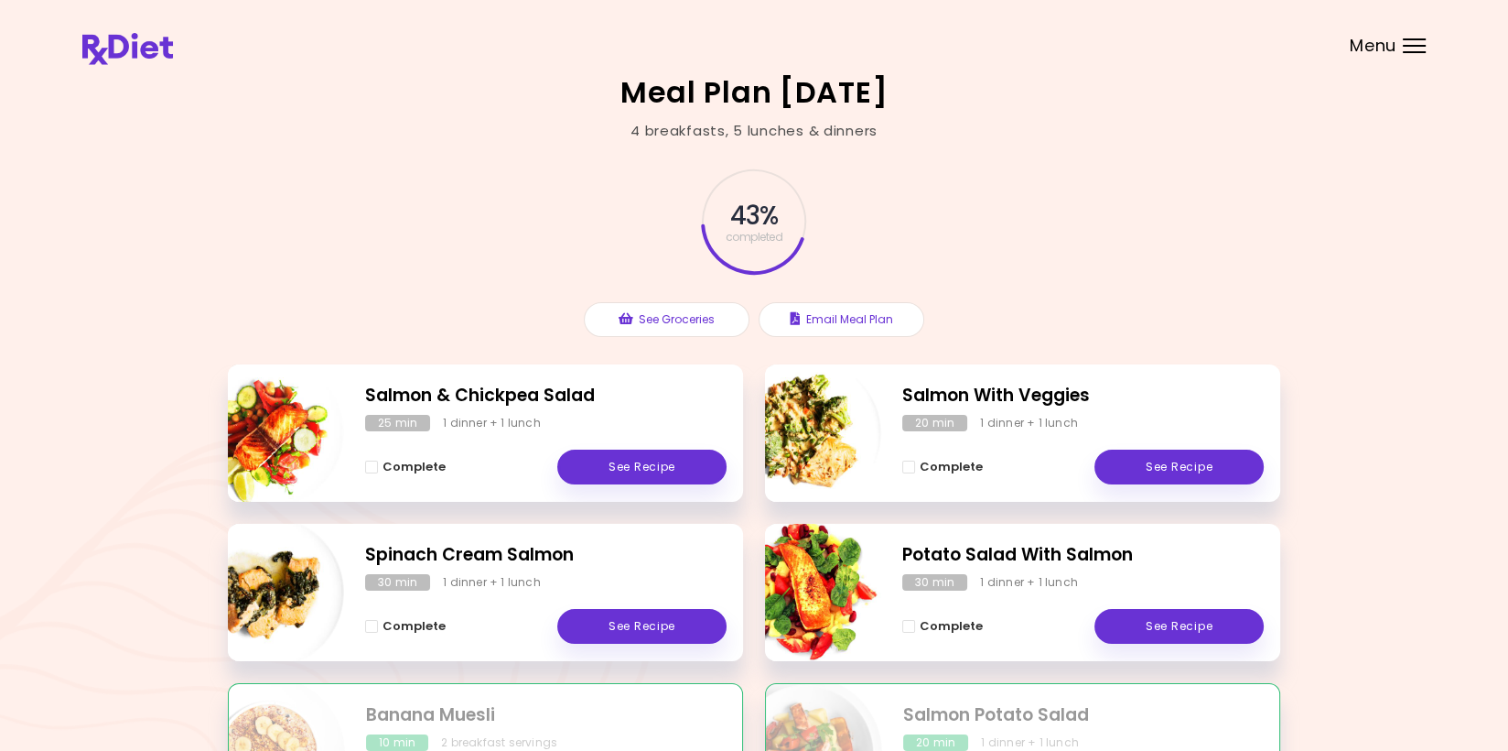
scroll to position [183, 0]
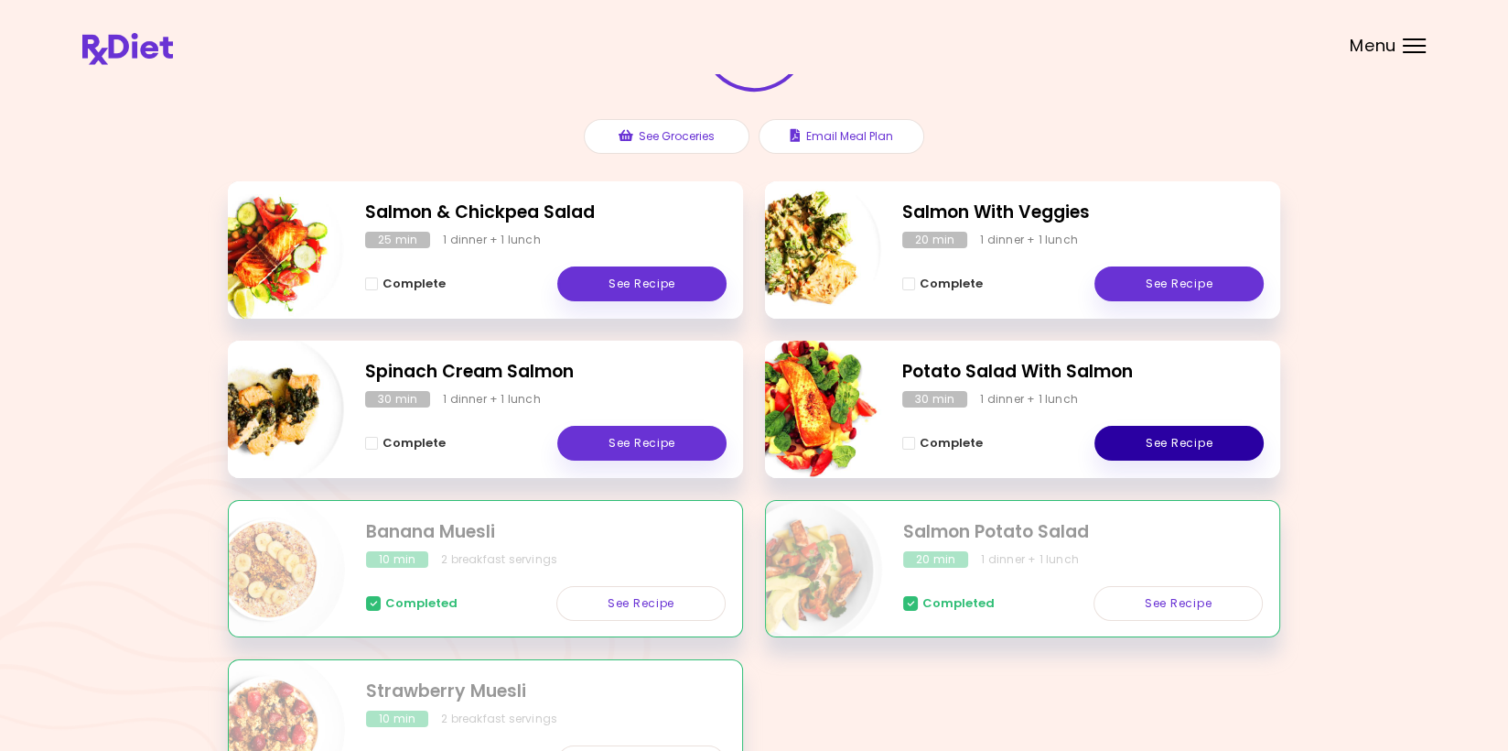
click at [1193, 442] on link "See Recipe" at bounding box center [1179, 443] width 169 height 35
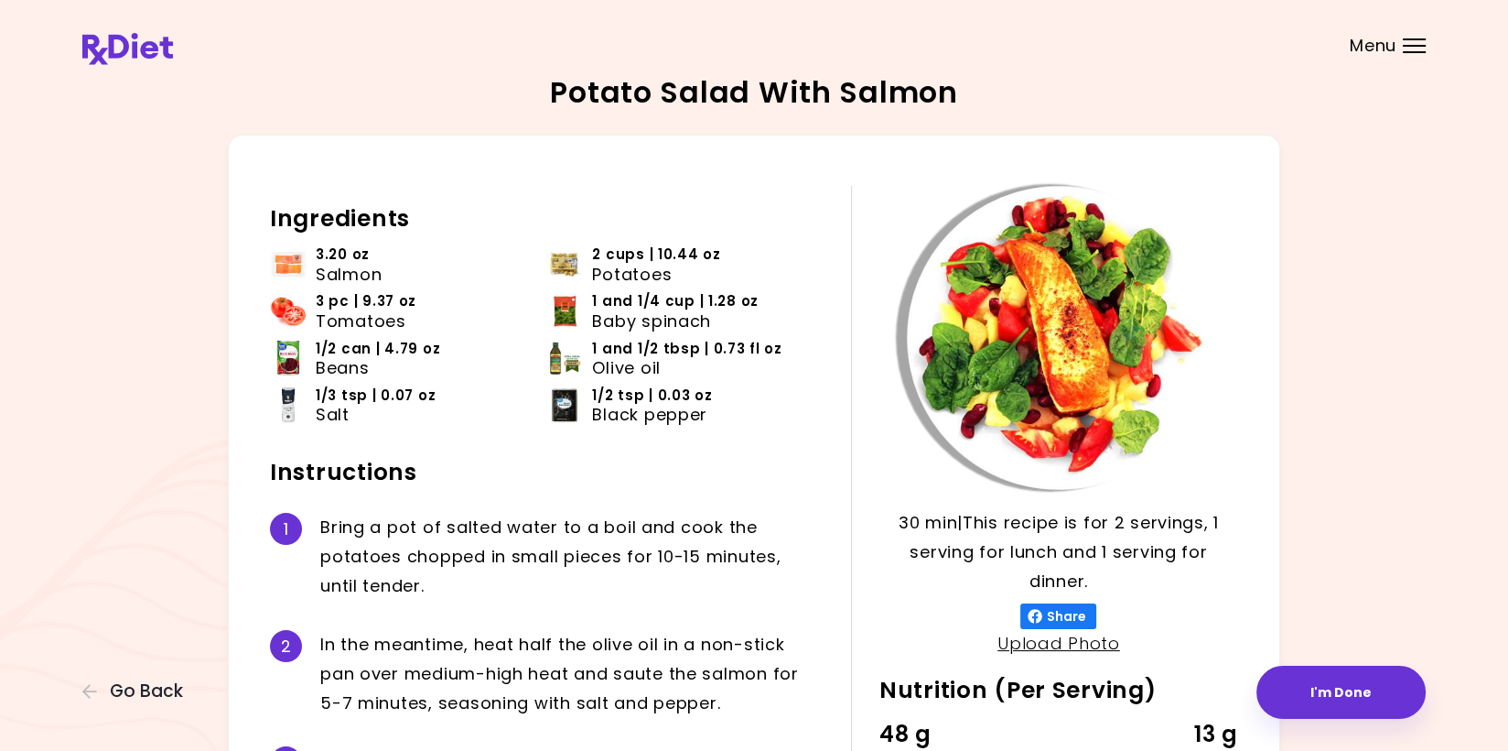
scroll to position [92, 0]
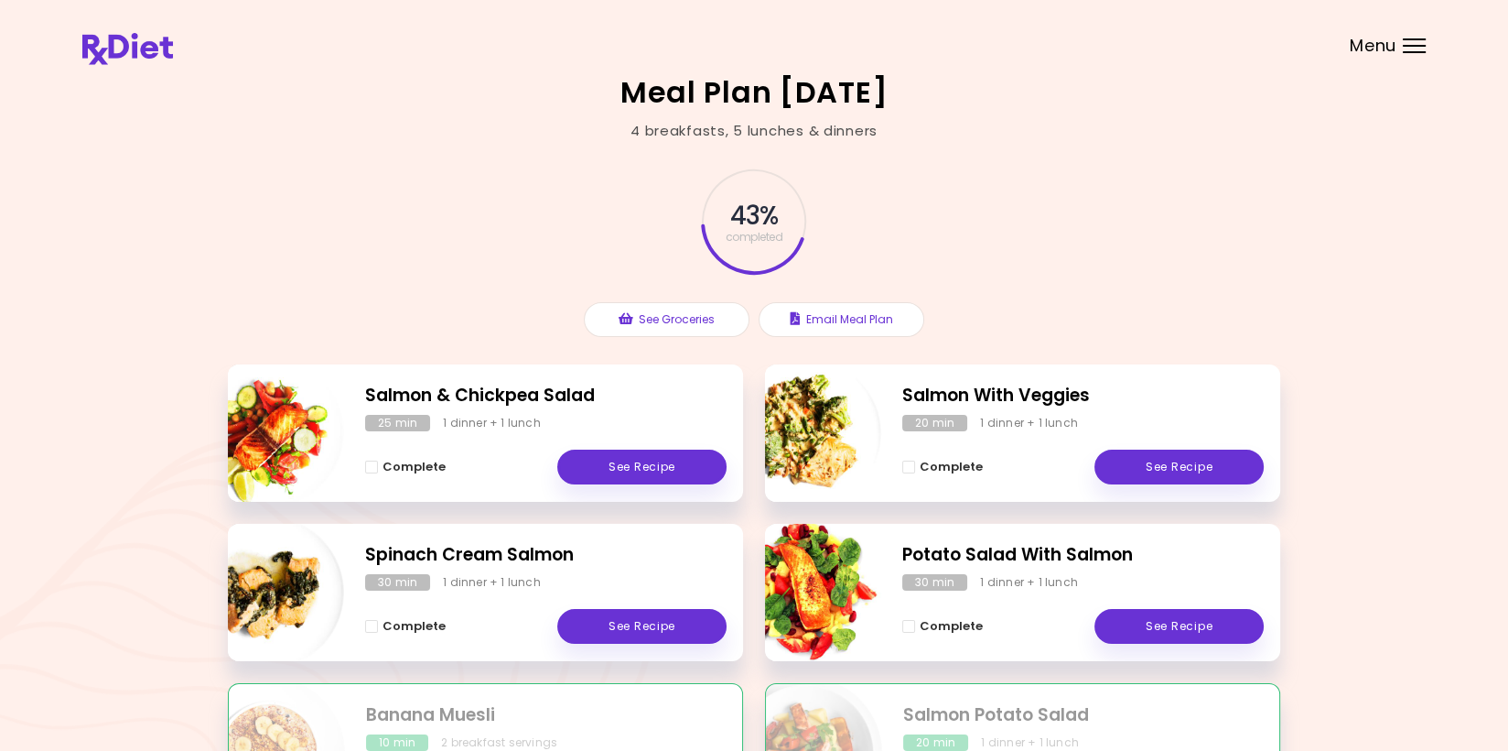
scroll to position [92, 0]
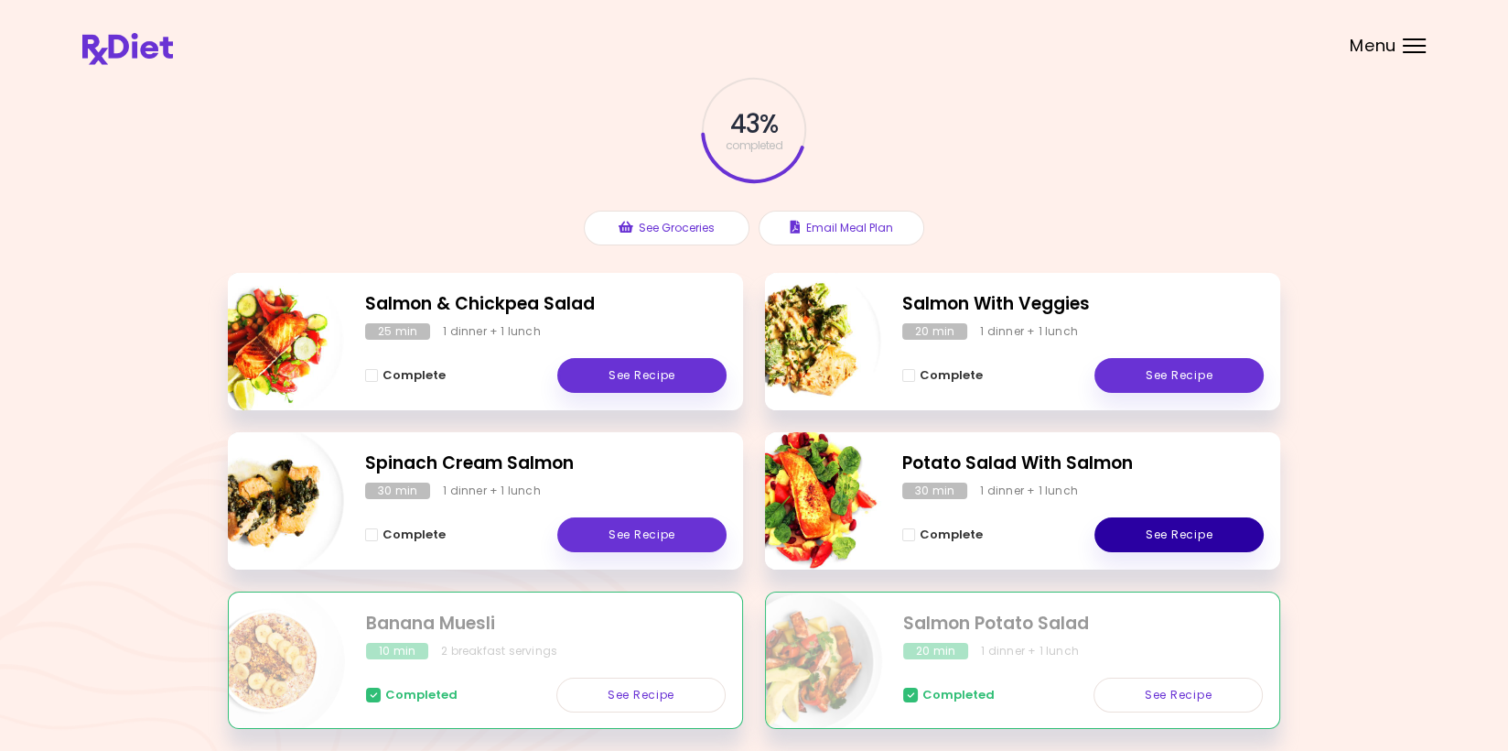
click at [1176, 531] on link "See Recipe" at bounding box center [1179, 534] width 169 height 35
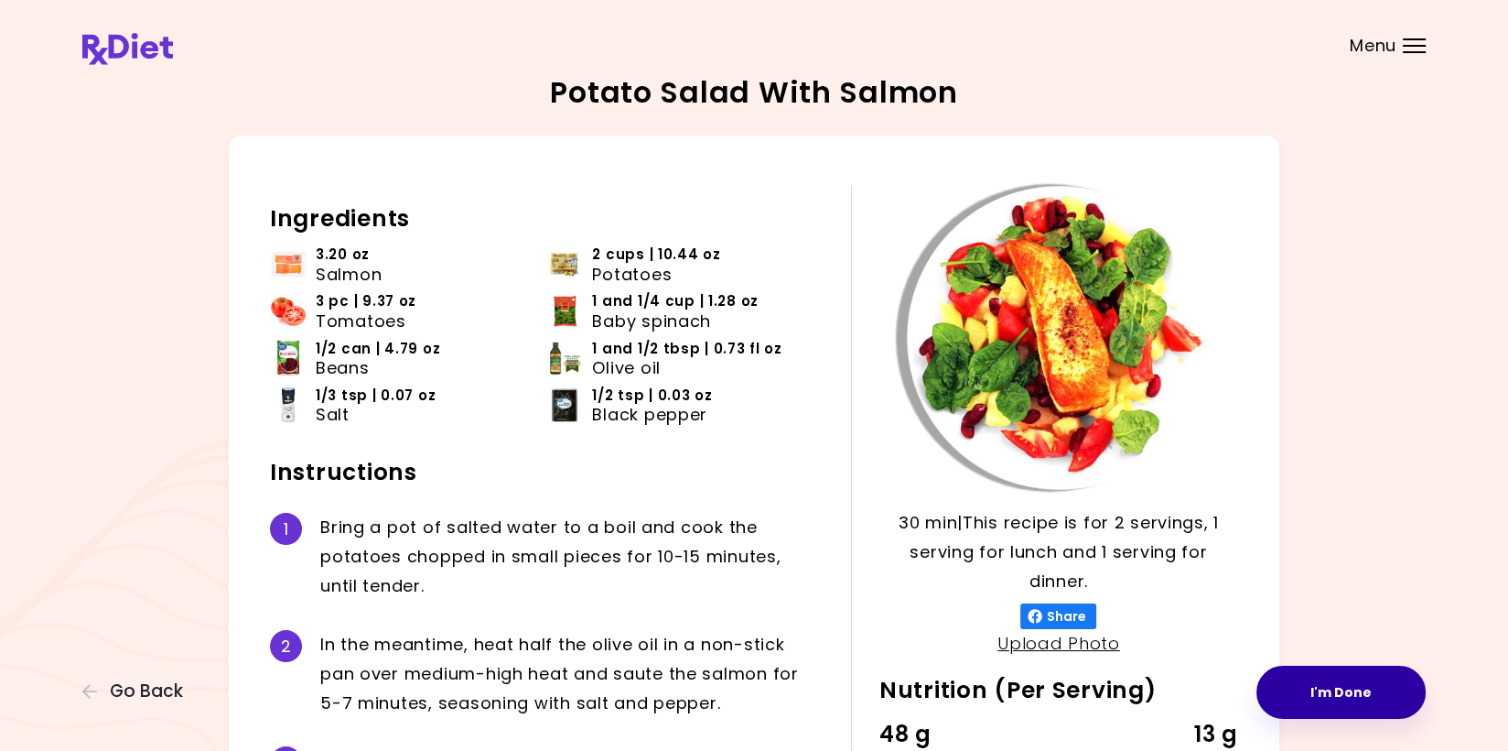
click at [1338, 687] on button "I'm Done" at bounding box center [1341, 691] width 169 height 53
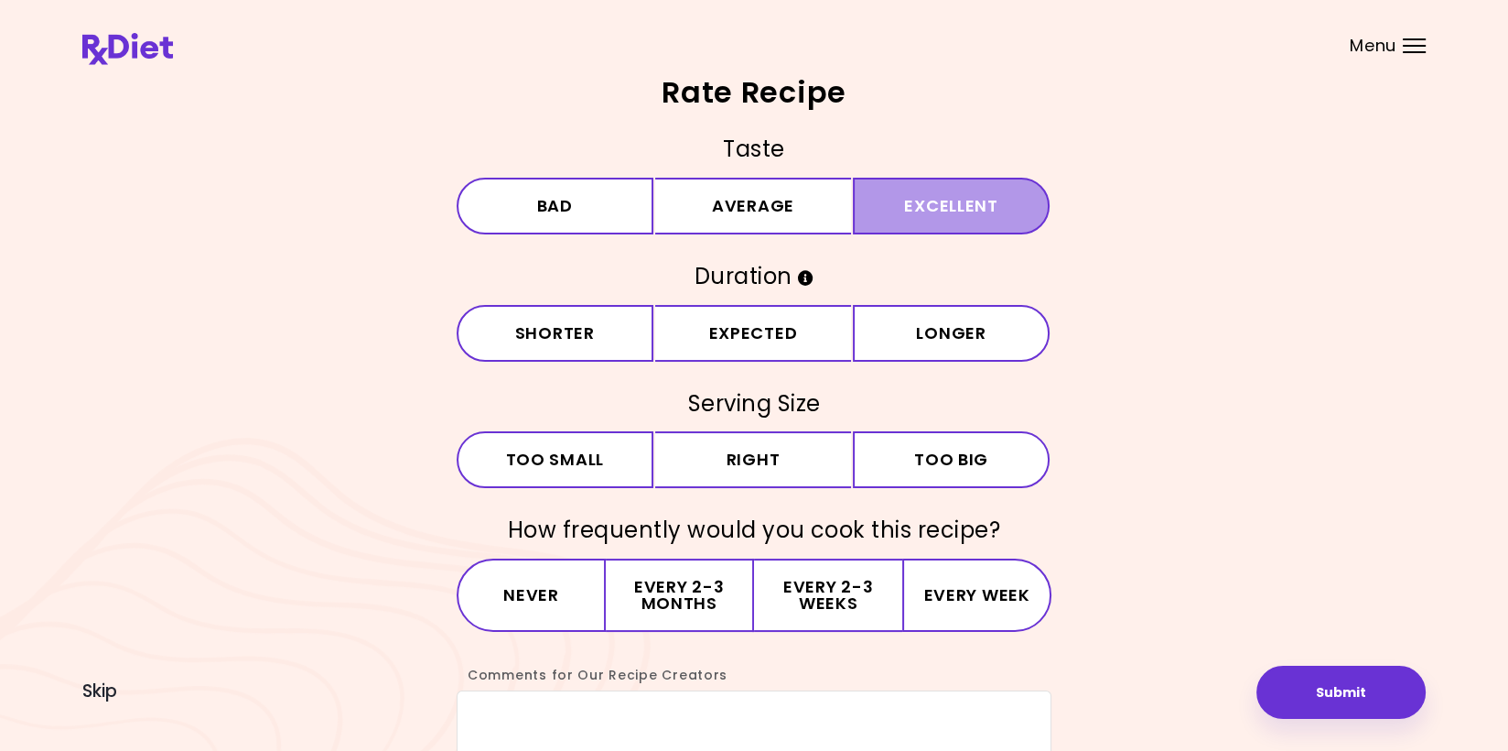
click at [941, 200] on button "Excellent" at bounding box center [951, 206] width 197 height 57
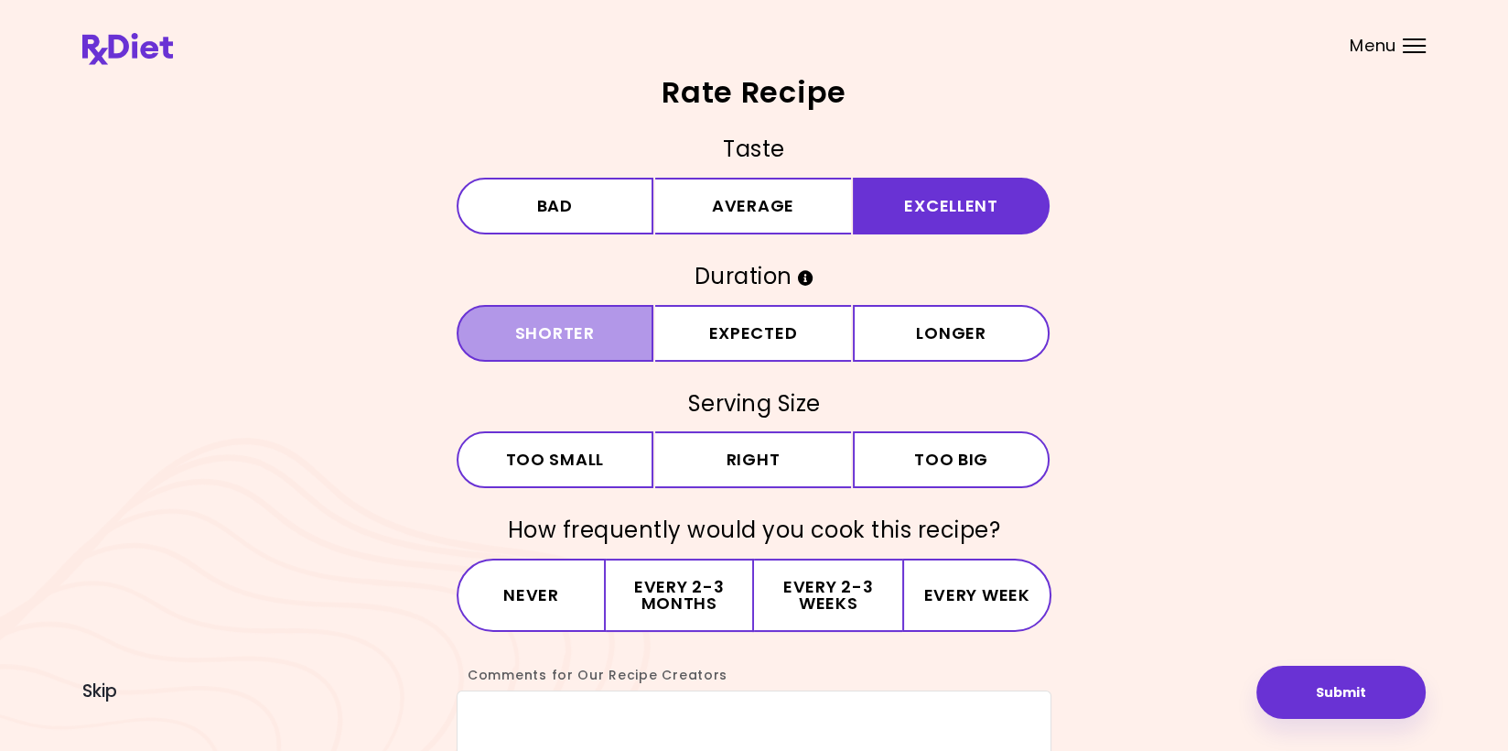
click at [544, 326] on button "Shorter" at bounding box center [555, 333] width 197 height 57
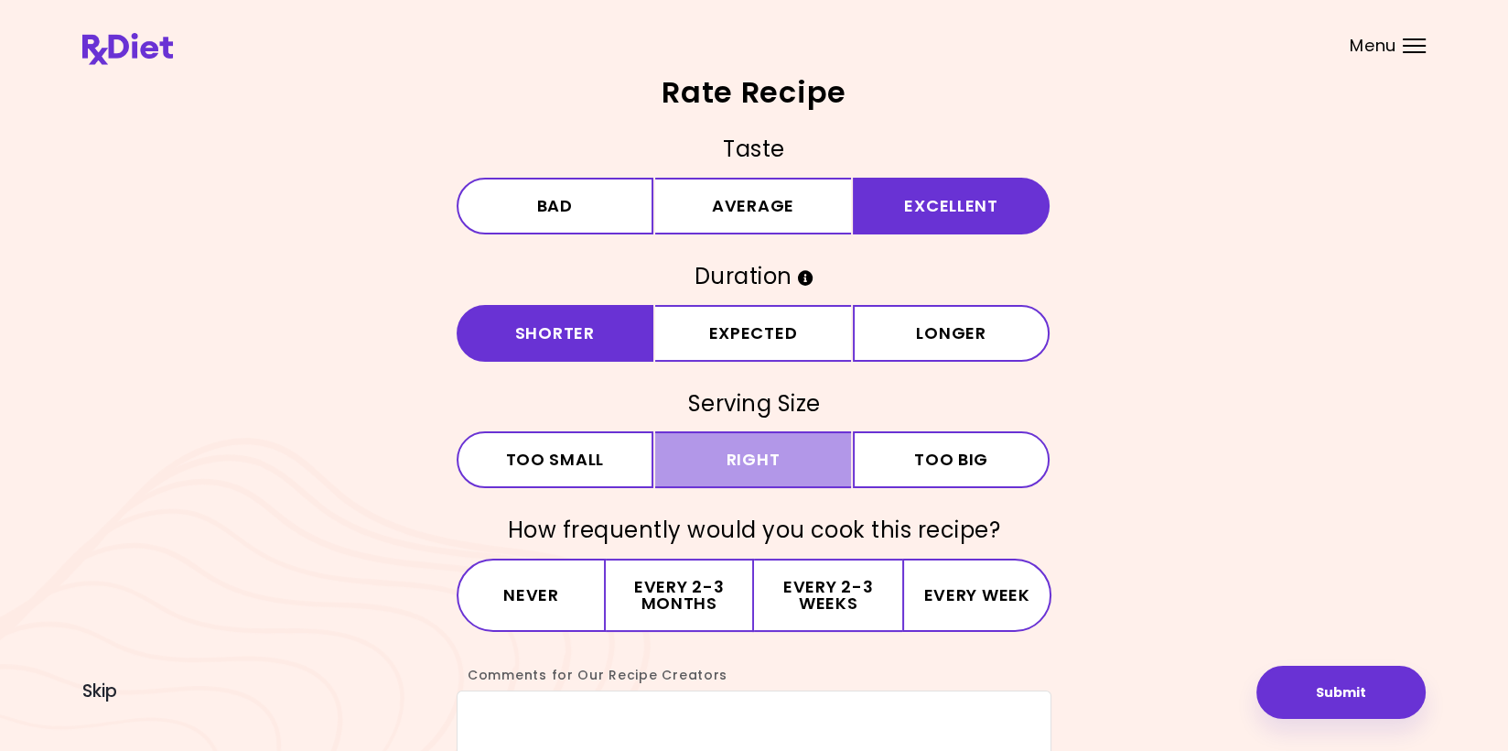
click at [775, 452] on button "Right" at bounding box center [753, 459] width 197 height 57
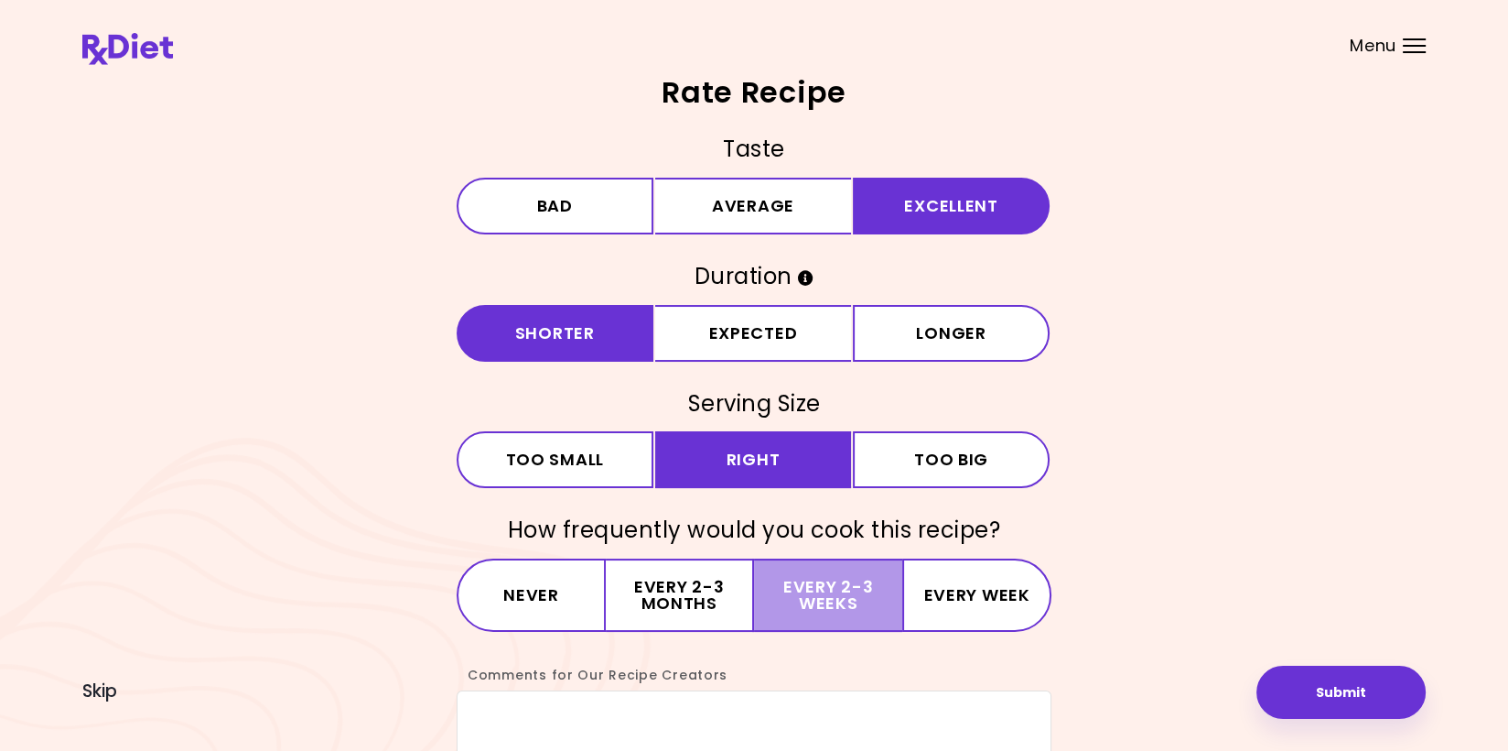
click at [792, 589] on button "Every 2-3 weeks" at bounding box center [828, 594] width 148 height 73
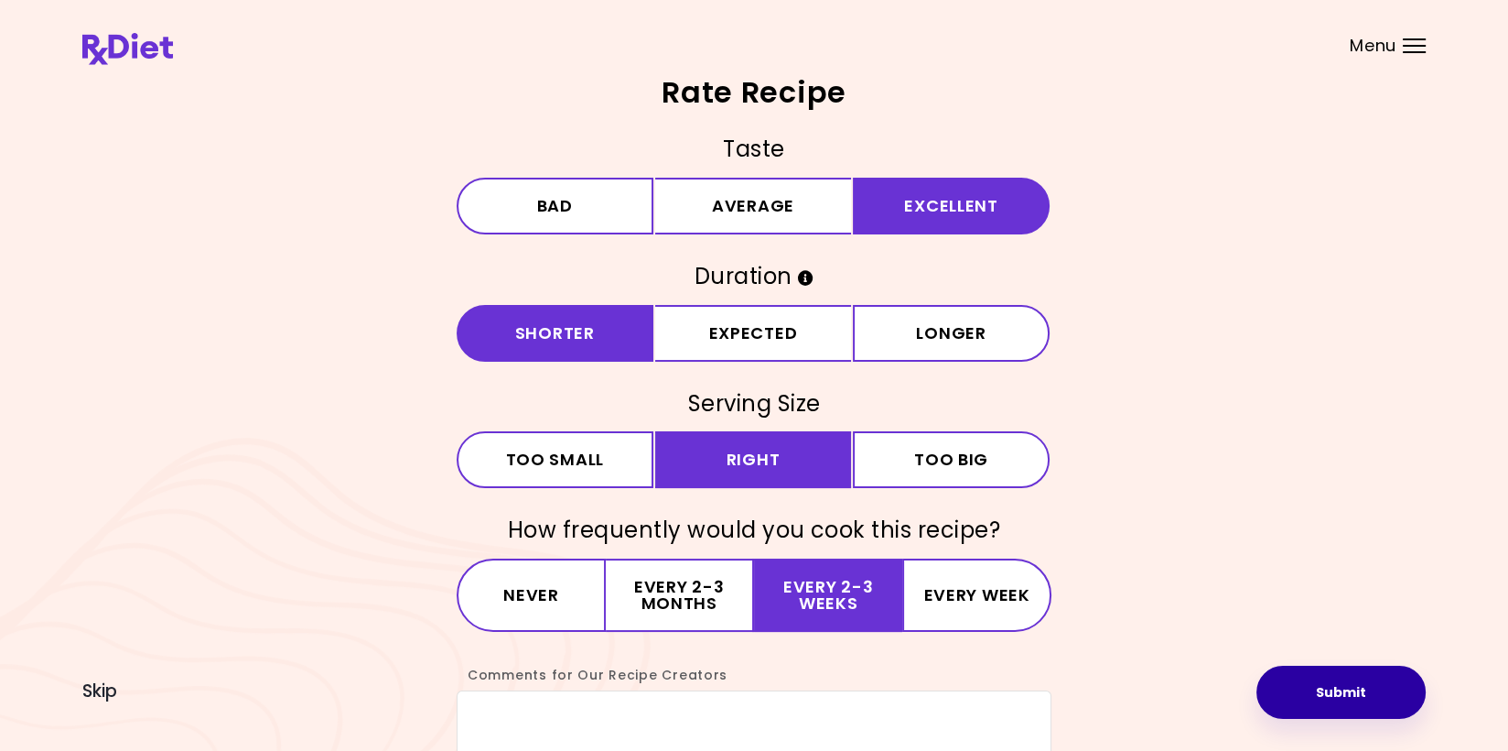
click at [1323, 686] on button "Submit" at bounding box center [1341, 691] width 169 height 53
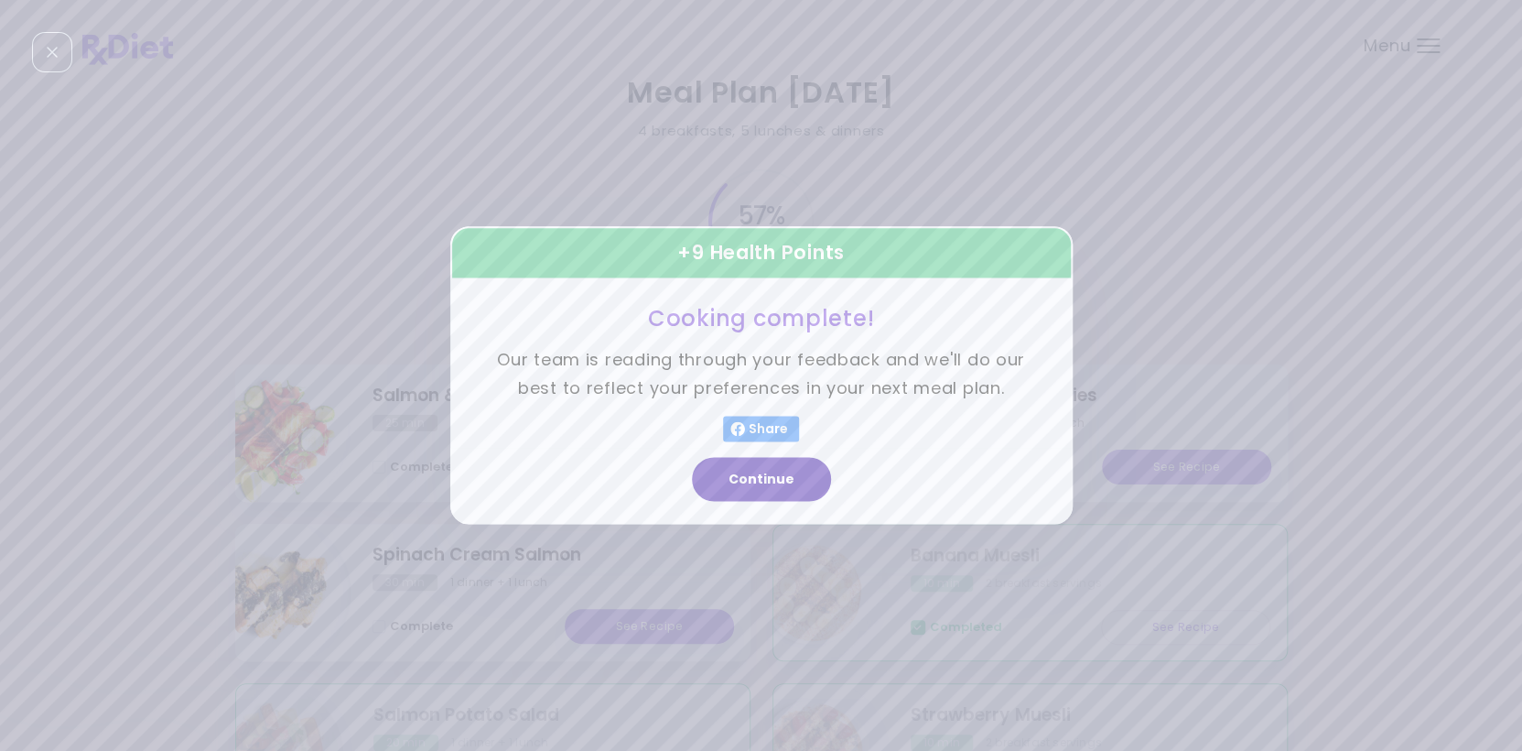
click at [759, 467] on button "Continue" at bounding box center [761, 480] width 139 height 44
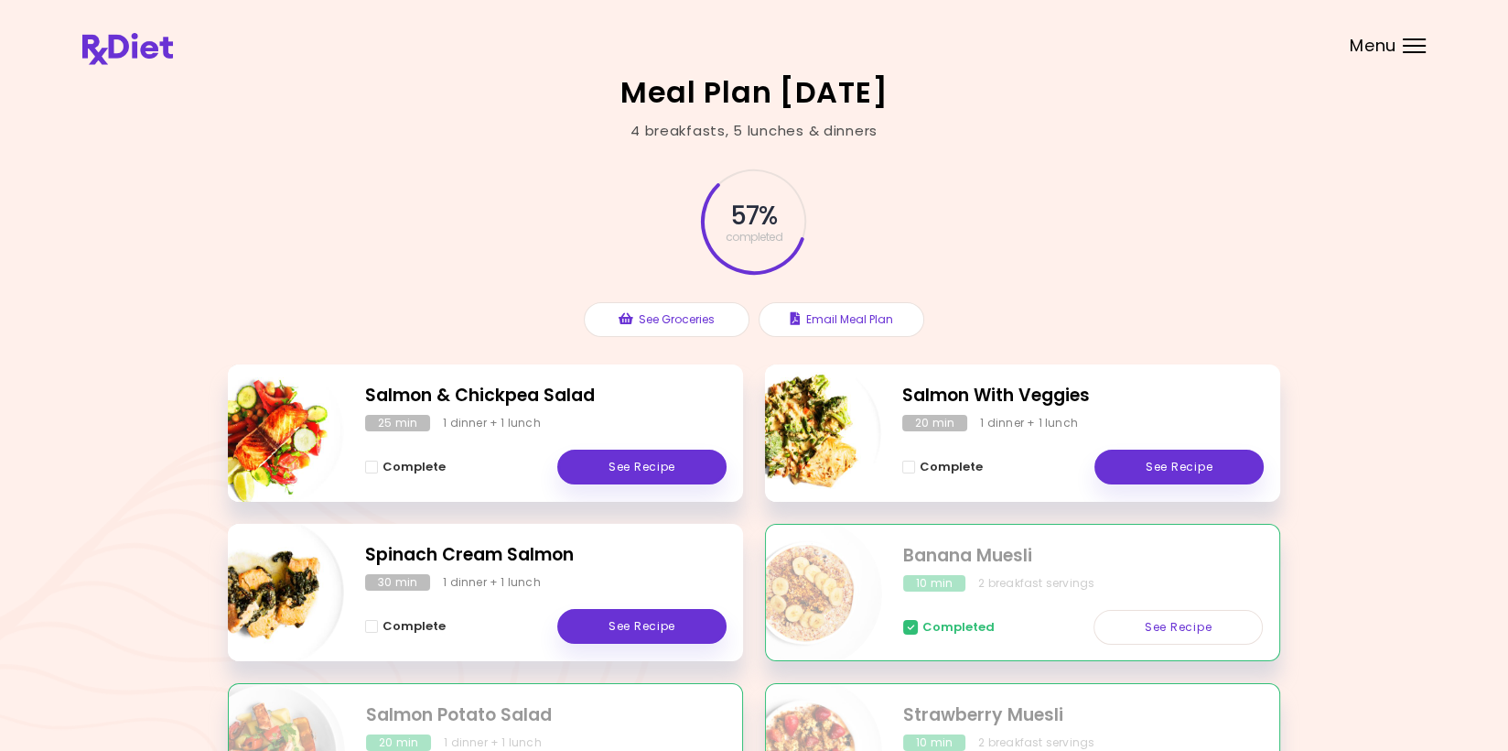
scroll to position [183, 0]
